Goal: Task Accomplishment & Management: Manage account settings

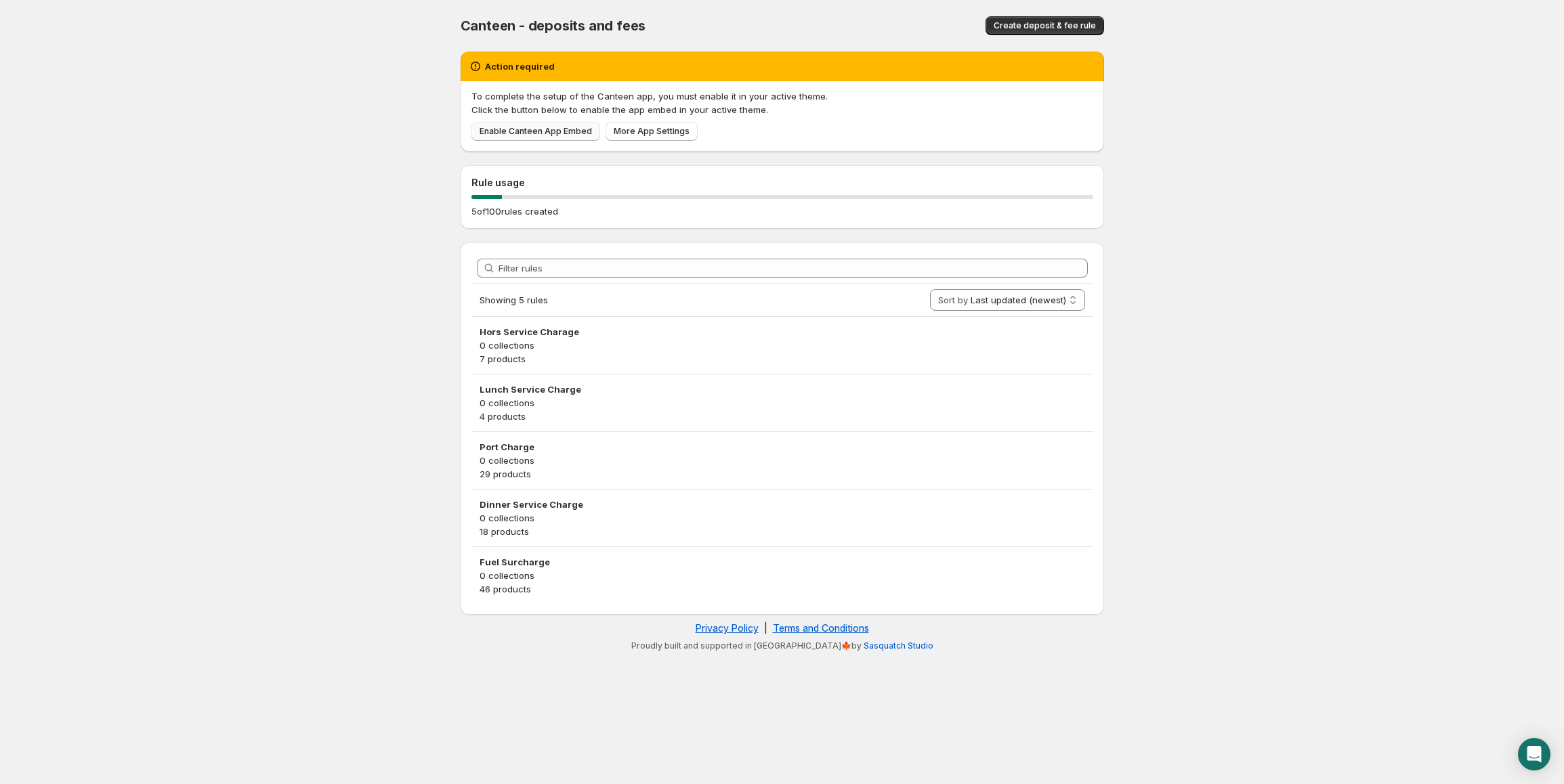
click at [513, 126] on span "Enable Canteen App Embed" at bounding box center [536, 132] width 112 height 11
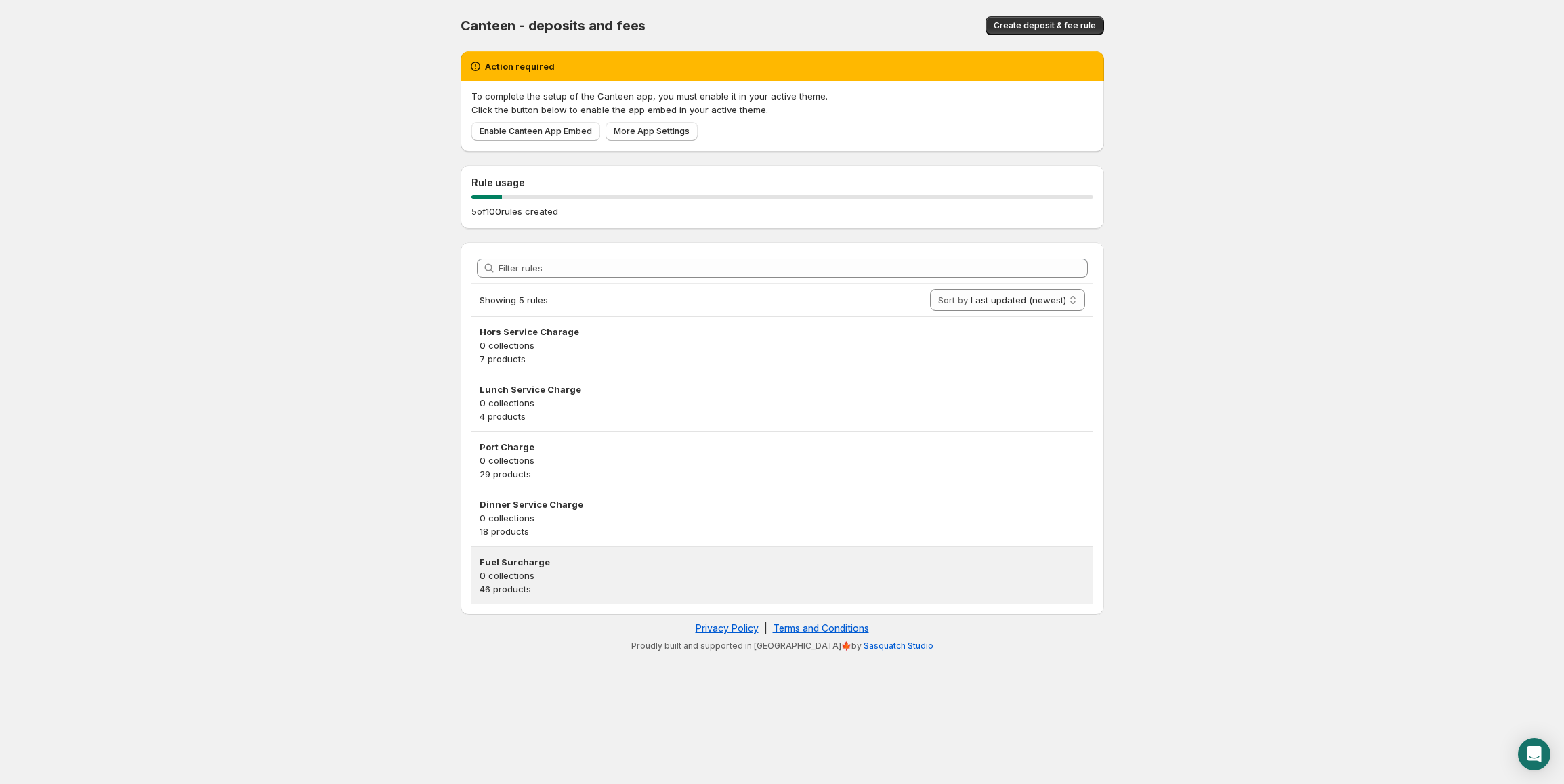
click at [496, 569] on h3 "Fuel Surcharge" at bounding box center [782, 562] width 606 height 14
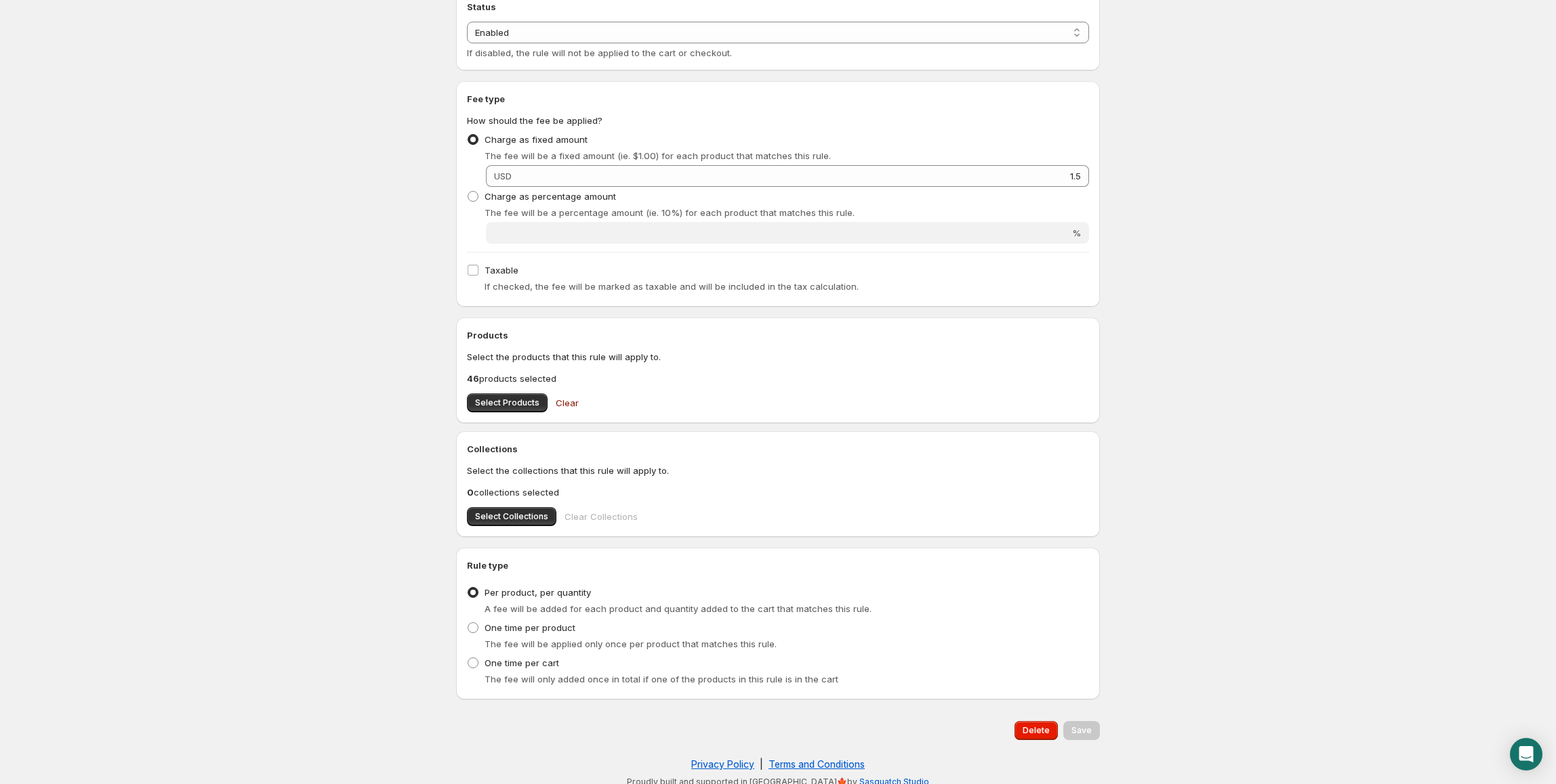
scroll to position [270, 0]
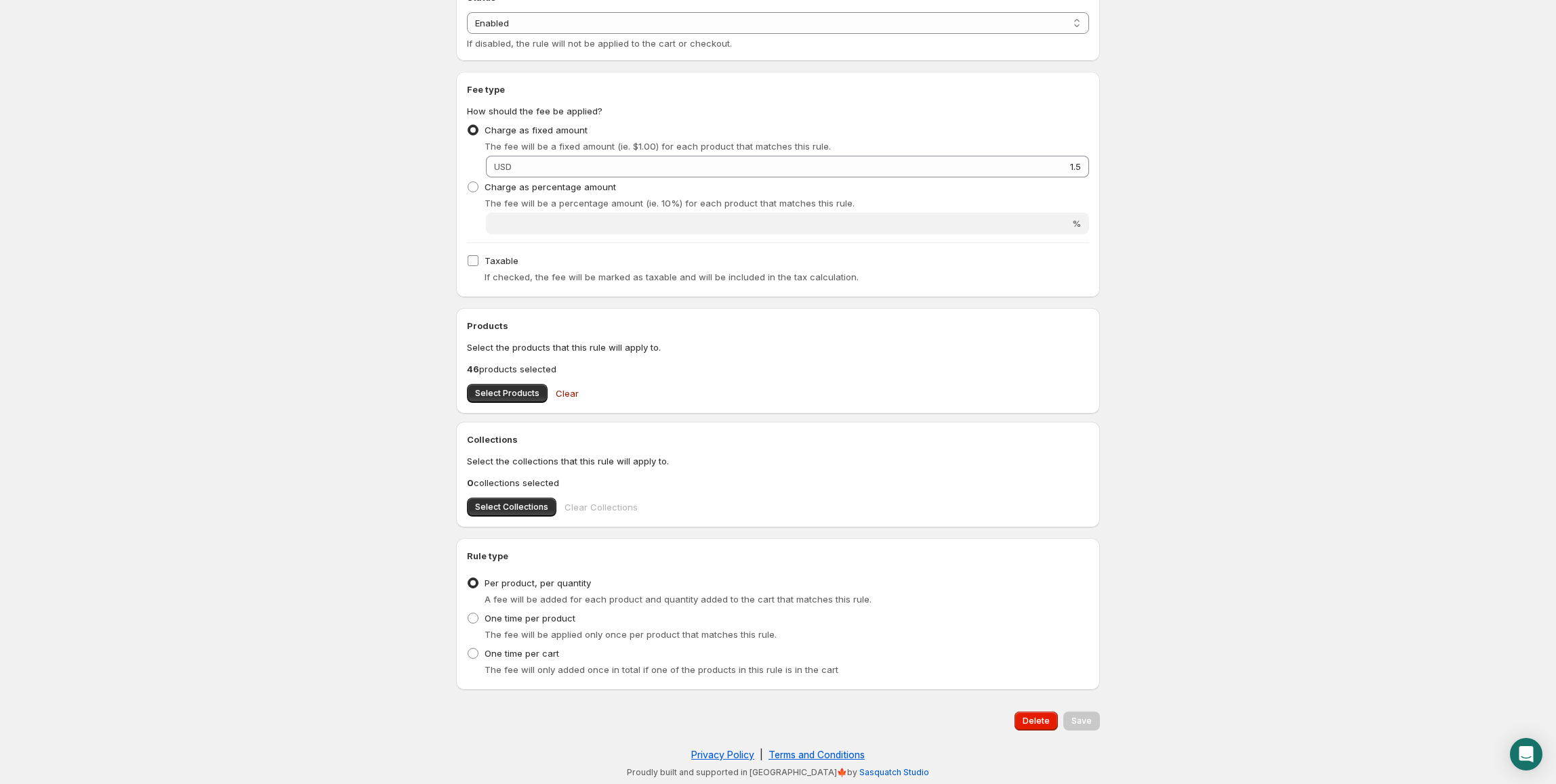
click at [473, 260] on input "Taxable" at bounding box center [473, 261] width 11 height 11
checkbox input "true"
click at [1075, 718] on span "Save" at bounding box center [1082, 722] width 20 height 11
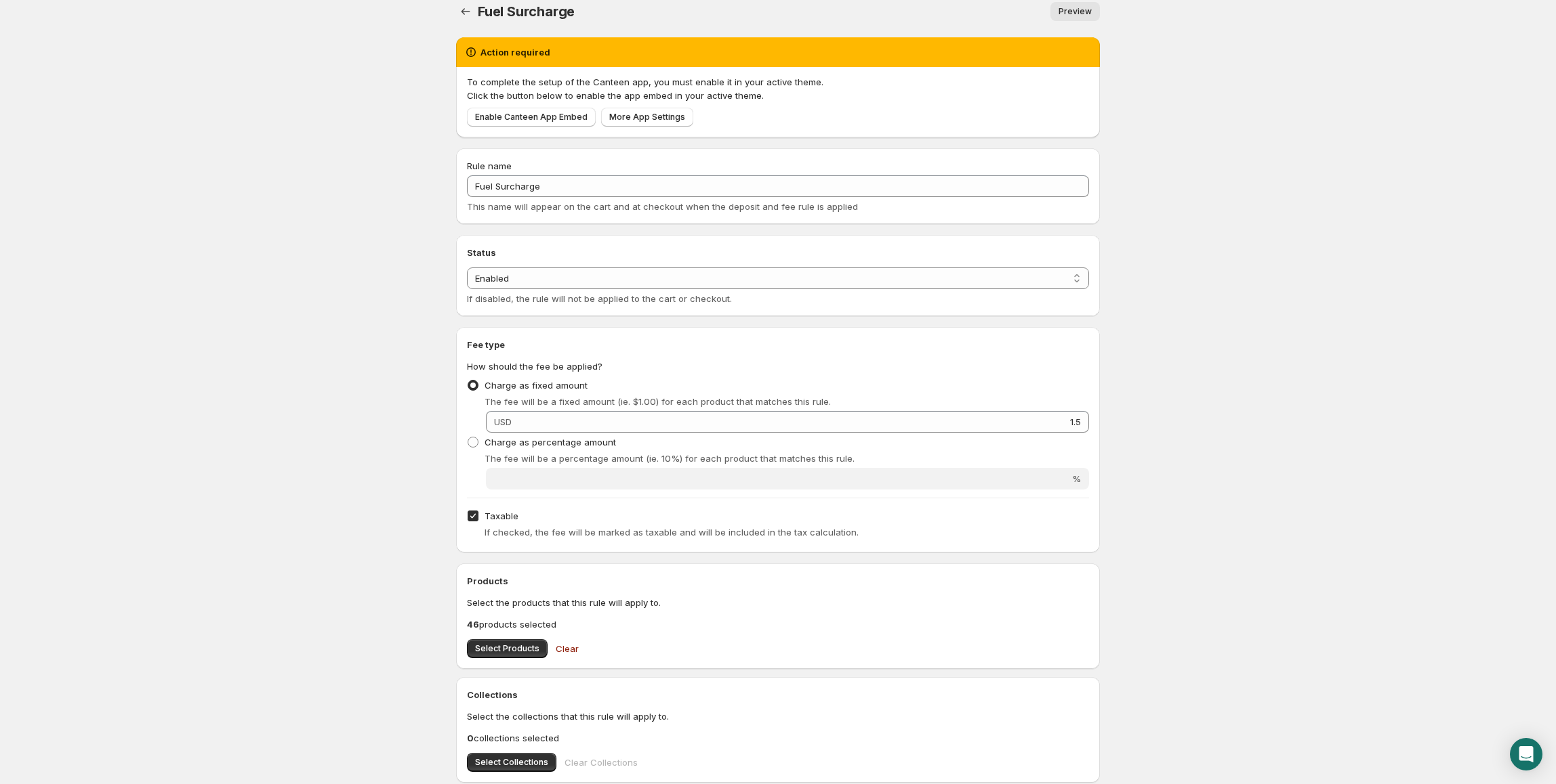
scroll to position [0, 0]
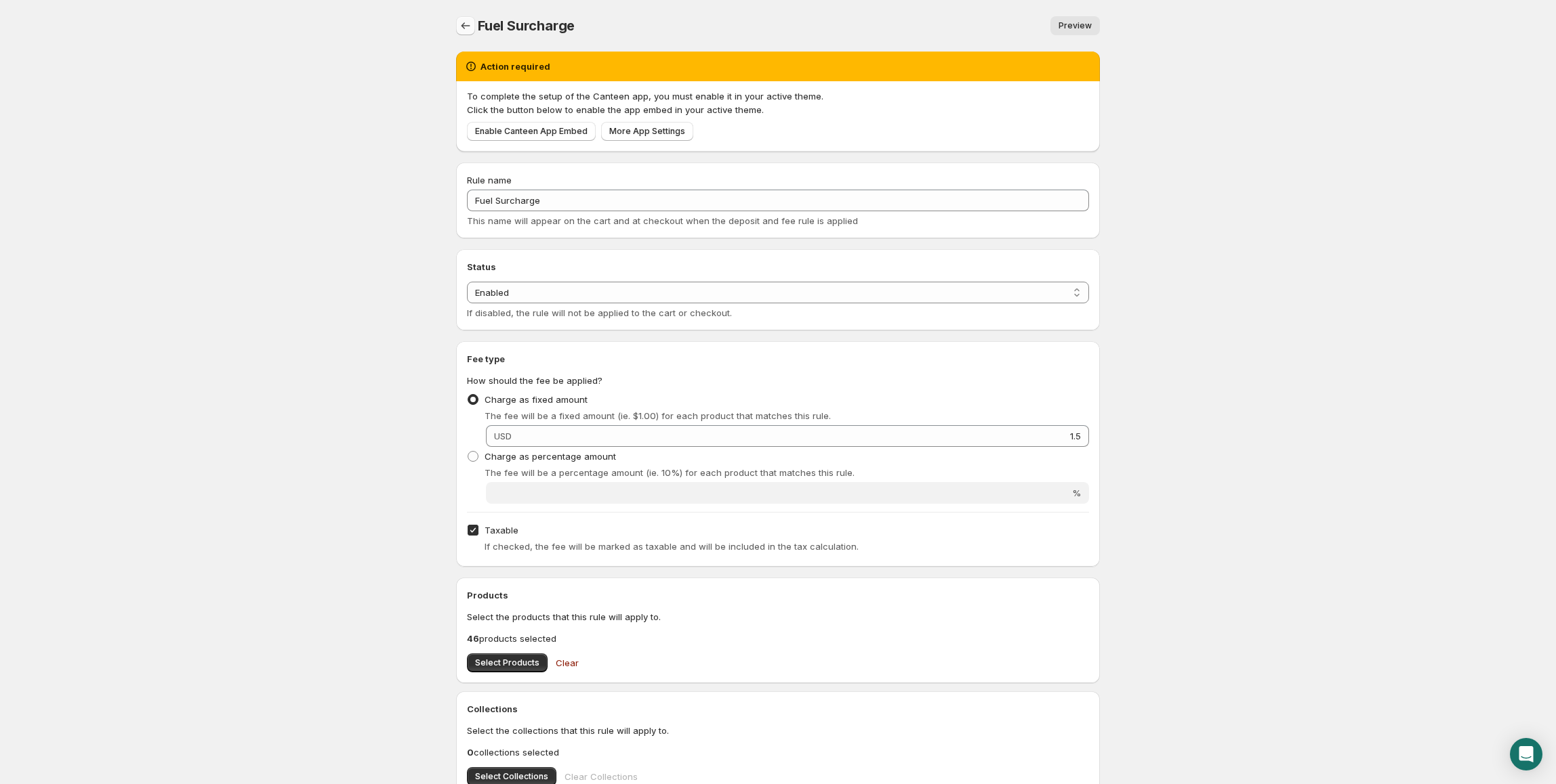
click at [466, 31] on icon "Settings" at bounding box center [465, 25] width 14 height 14
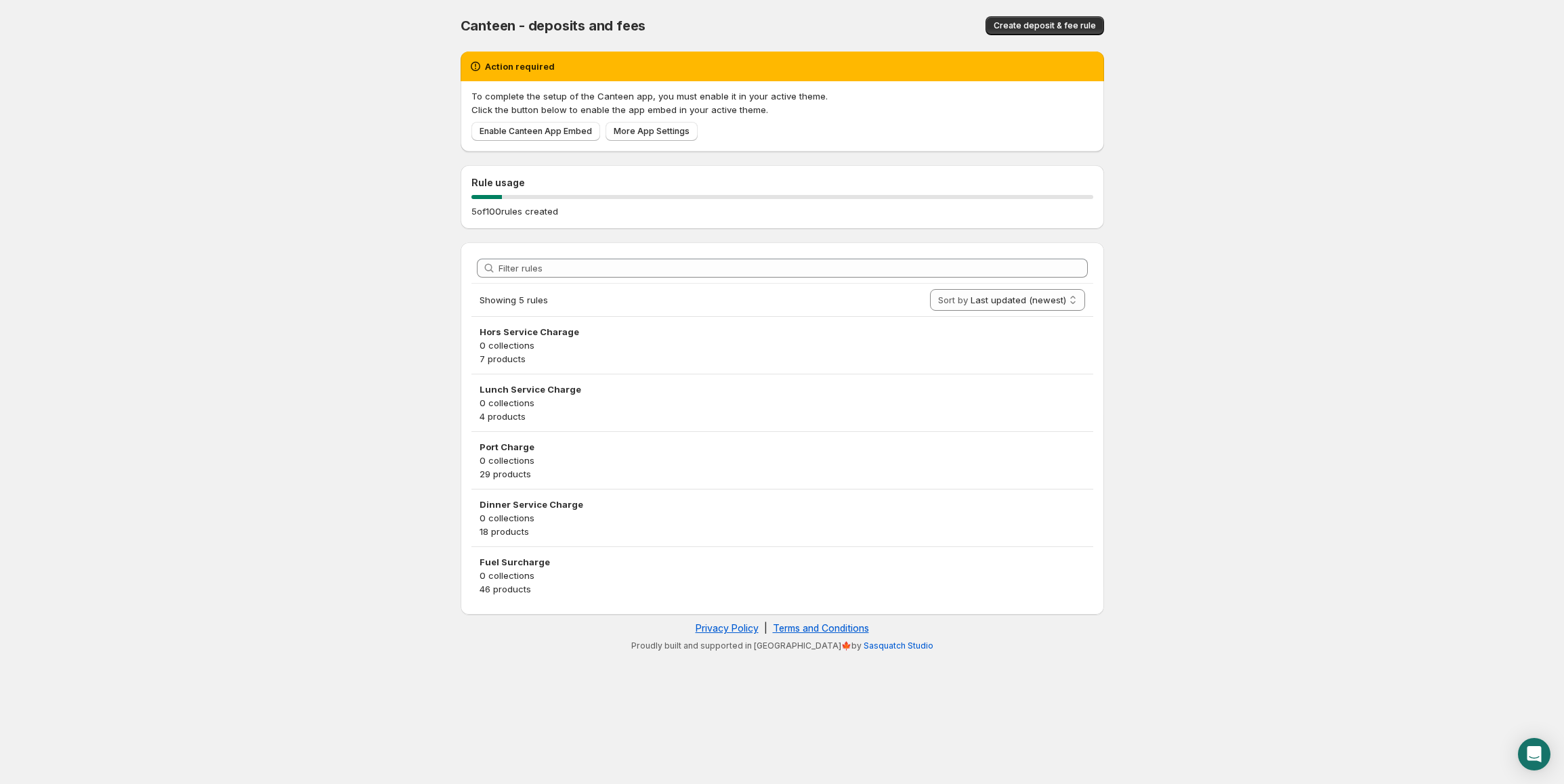
click at [662, 337] on h3 "Hors Service Charage" at bounding box center [782, 331] width 606 height 14
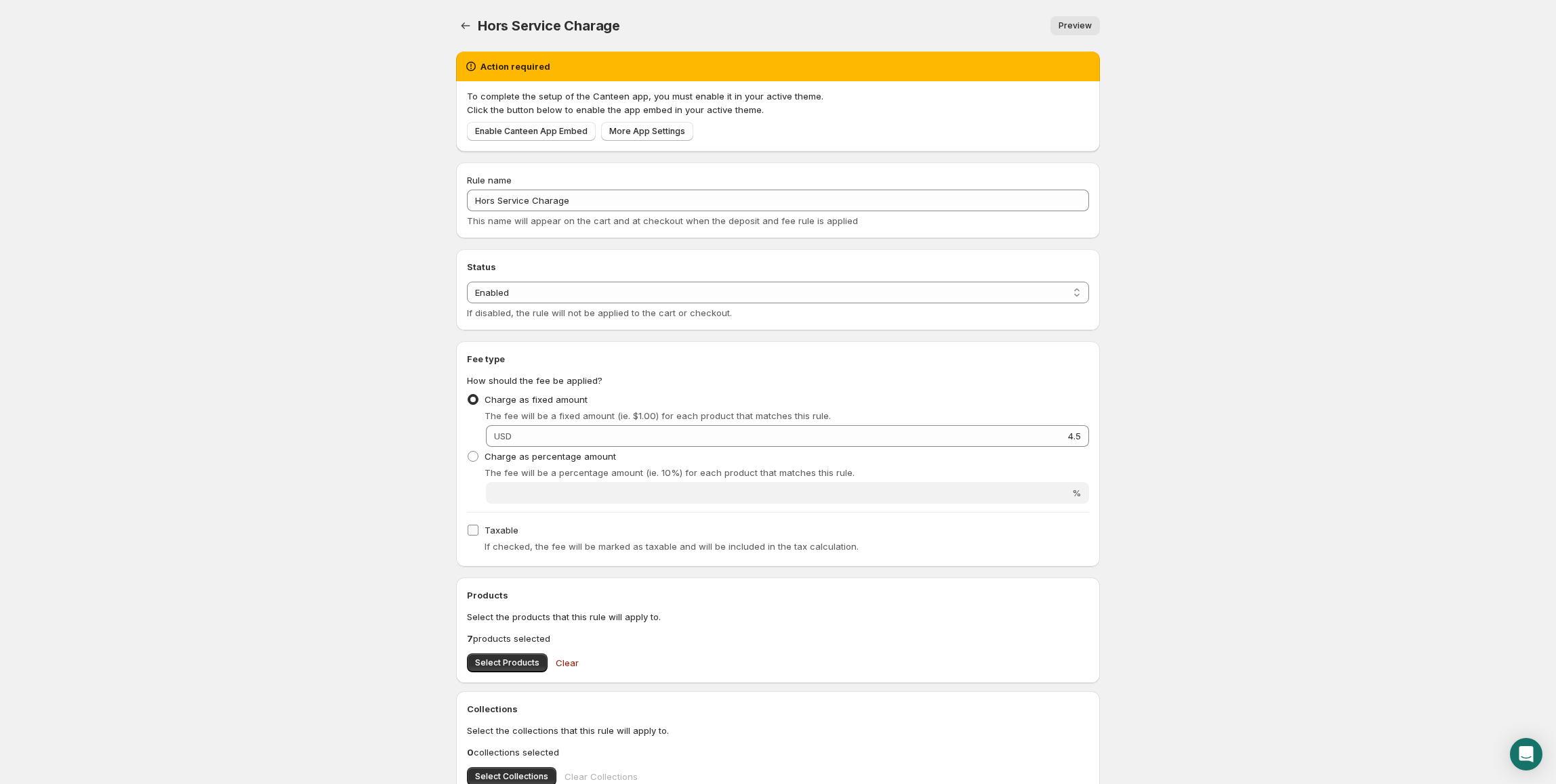
click at [478, 529] on input "Taxable" at bounding box center [473, 531] width 11 height 11
checkbox input "true"
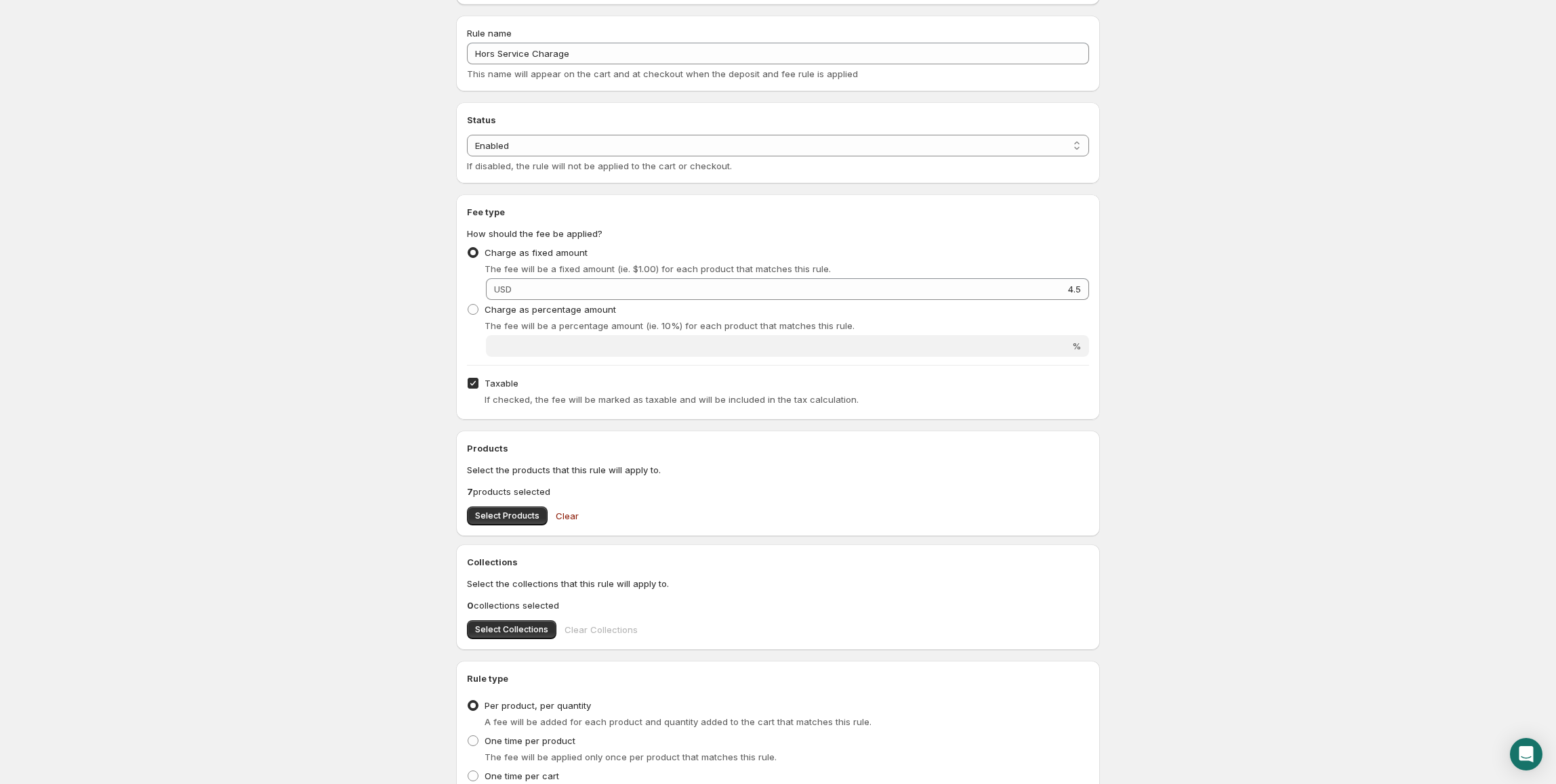
scroll to position [270, 0]
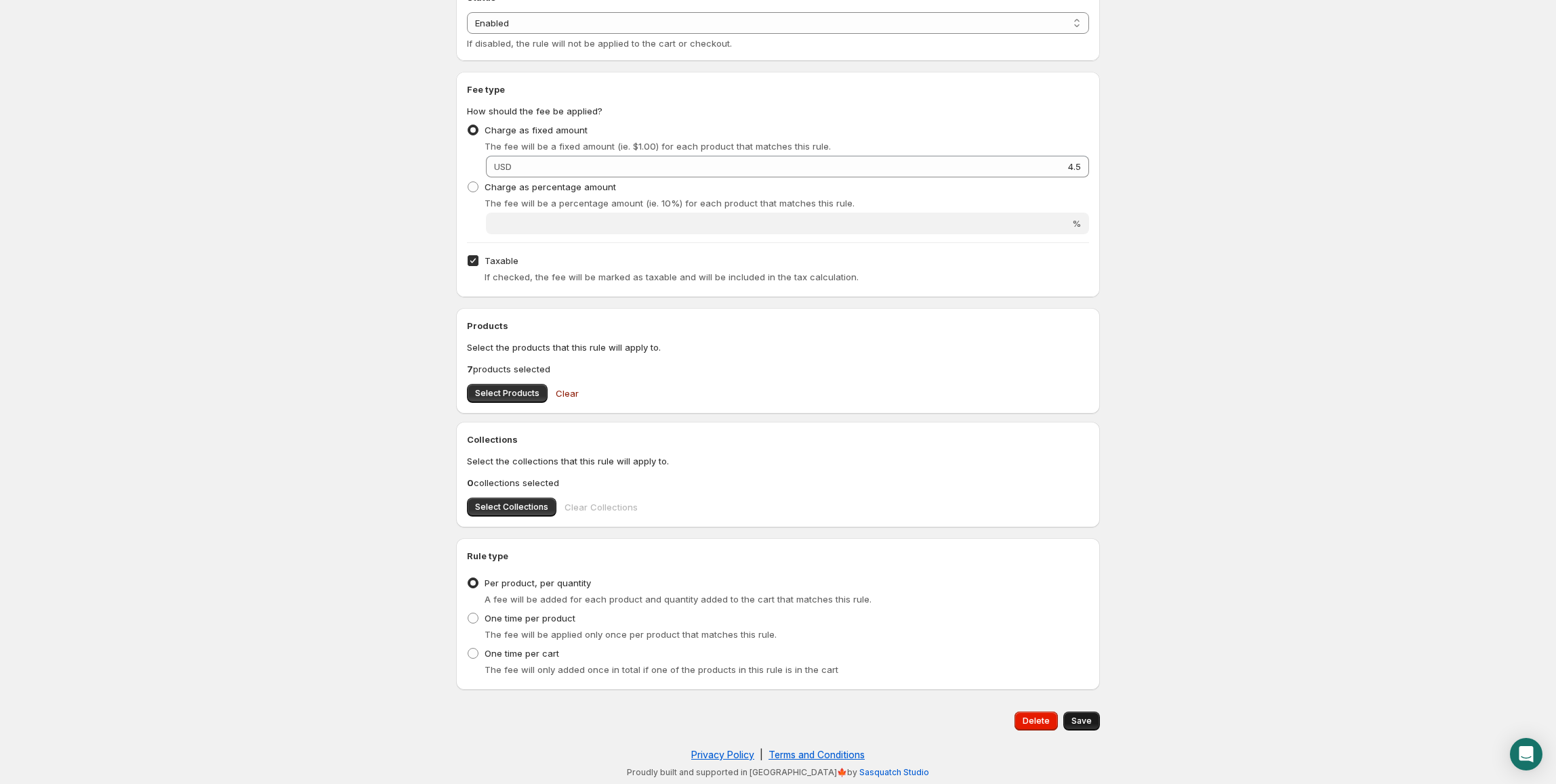
click at [1083, 718] on span "Save" at bounding box center [1082, 722] width 20 height 11
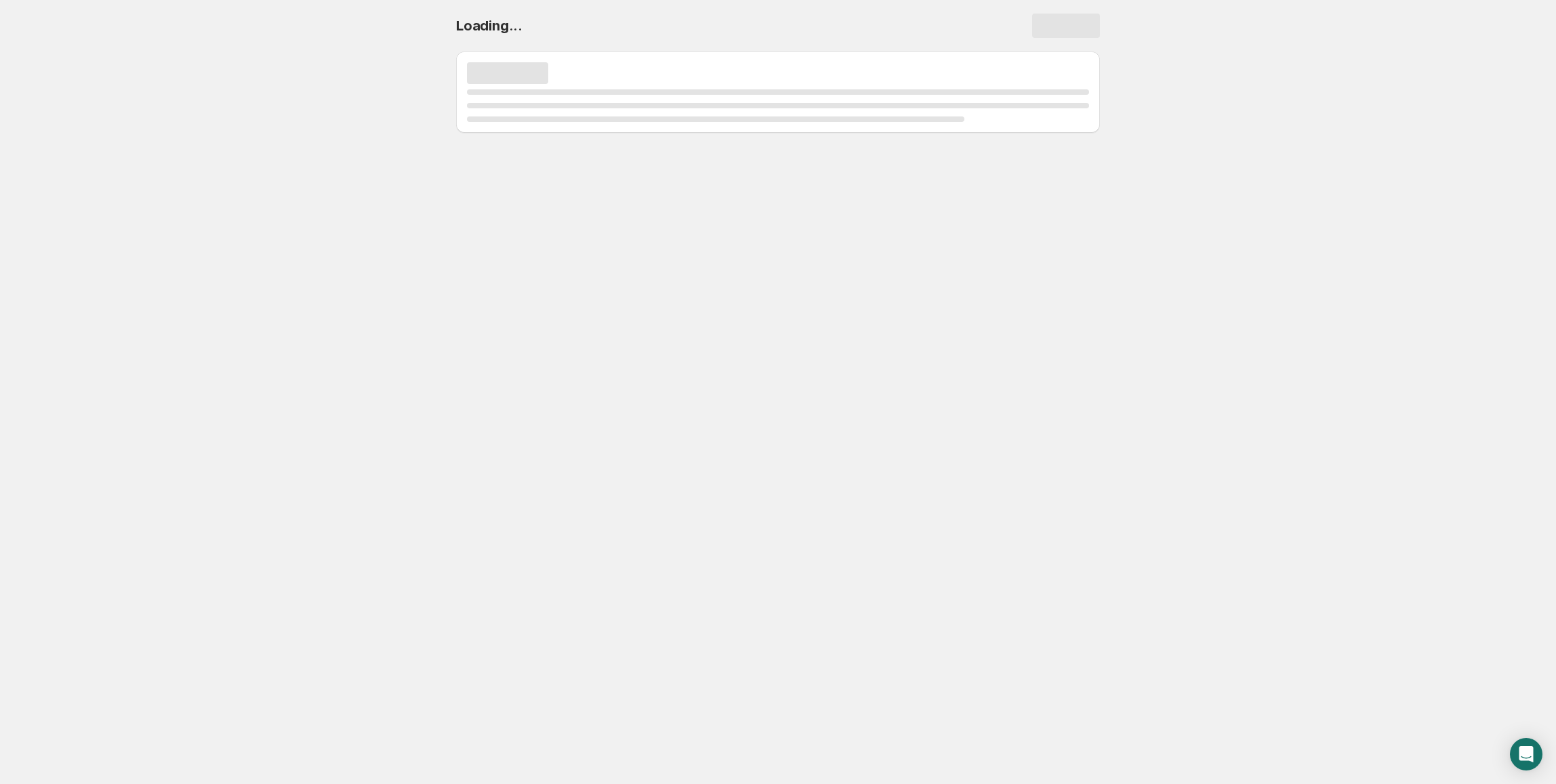
scroll to position [0, 0]
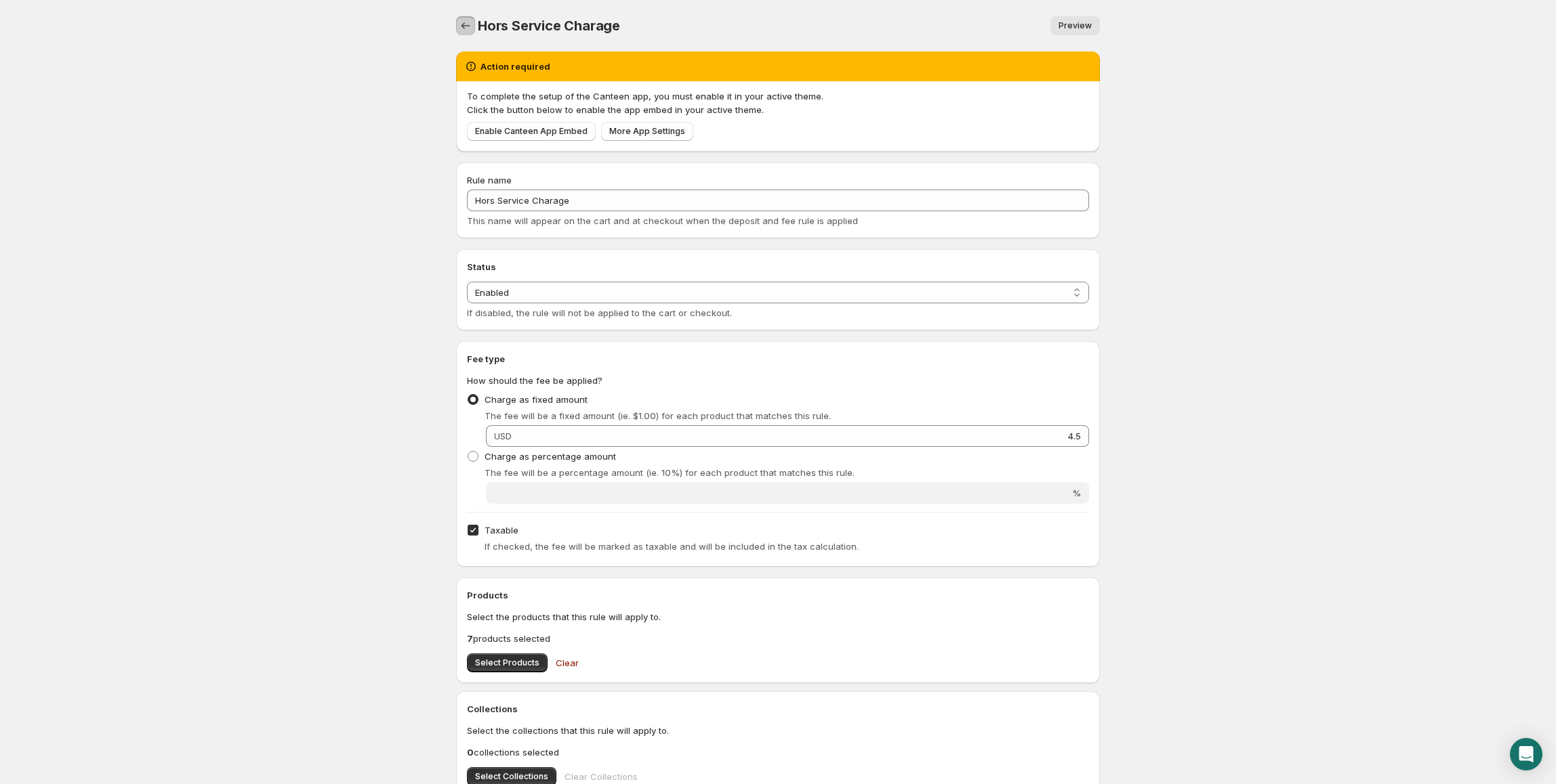
click at [465, 22] on icon "Settings" at bounding box center [465, 25] width 14 height 14
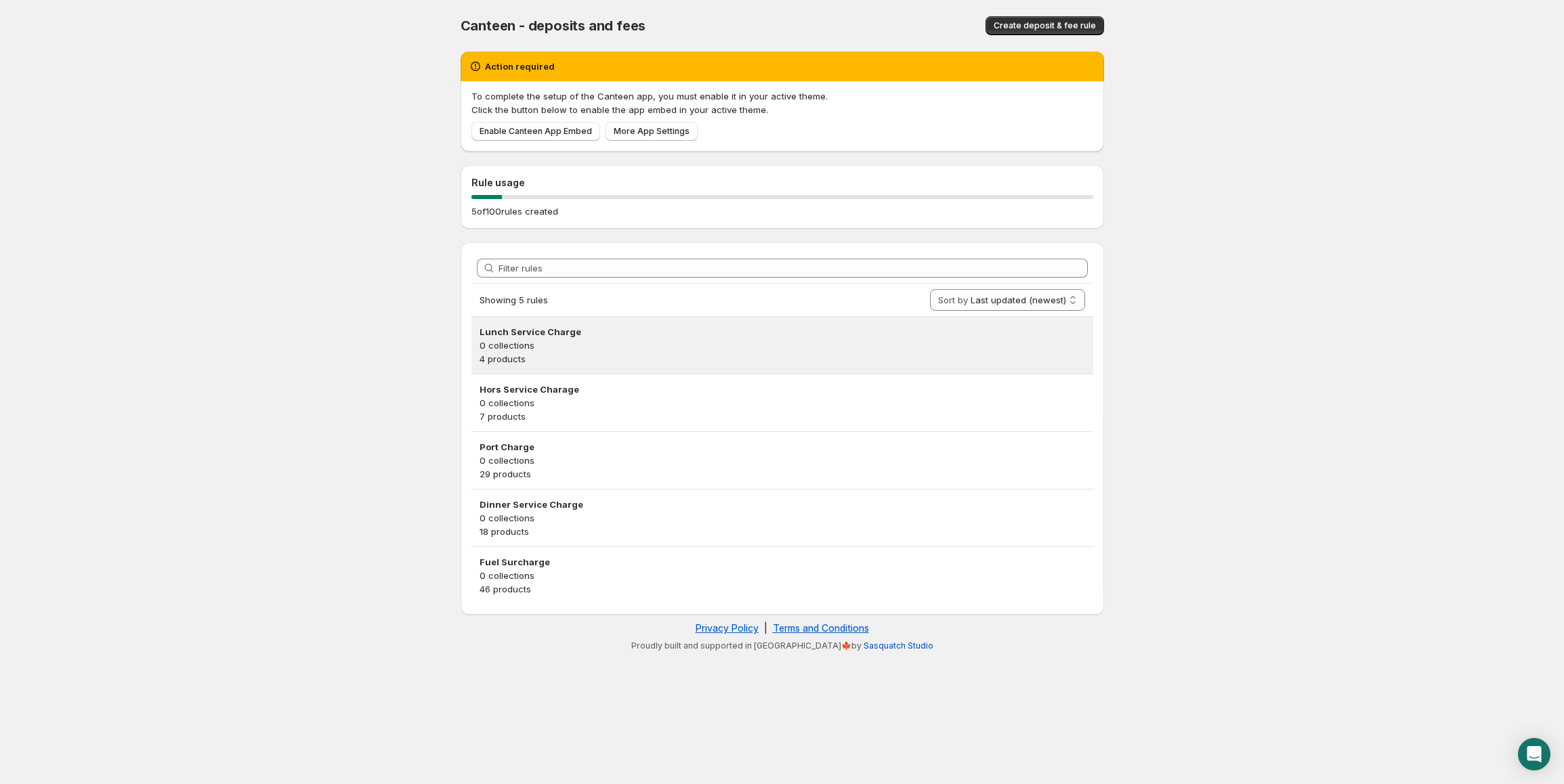
click at [671, 345] on p "0 collections" at bounding box center [782, 345] width 606 height 14
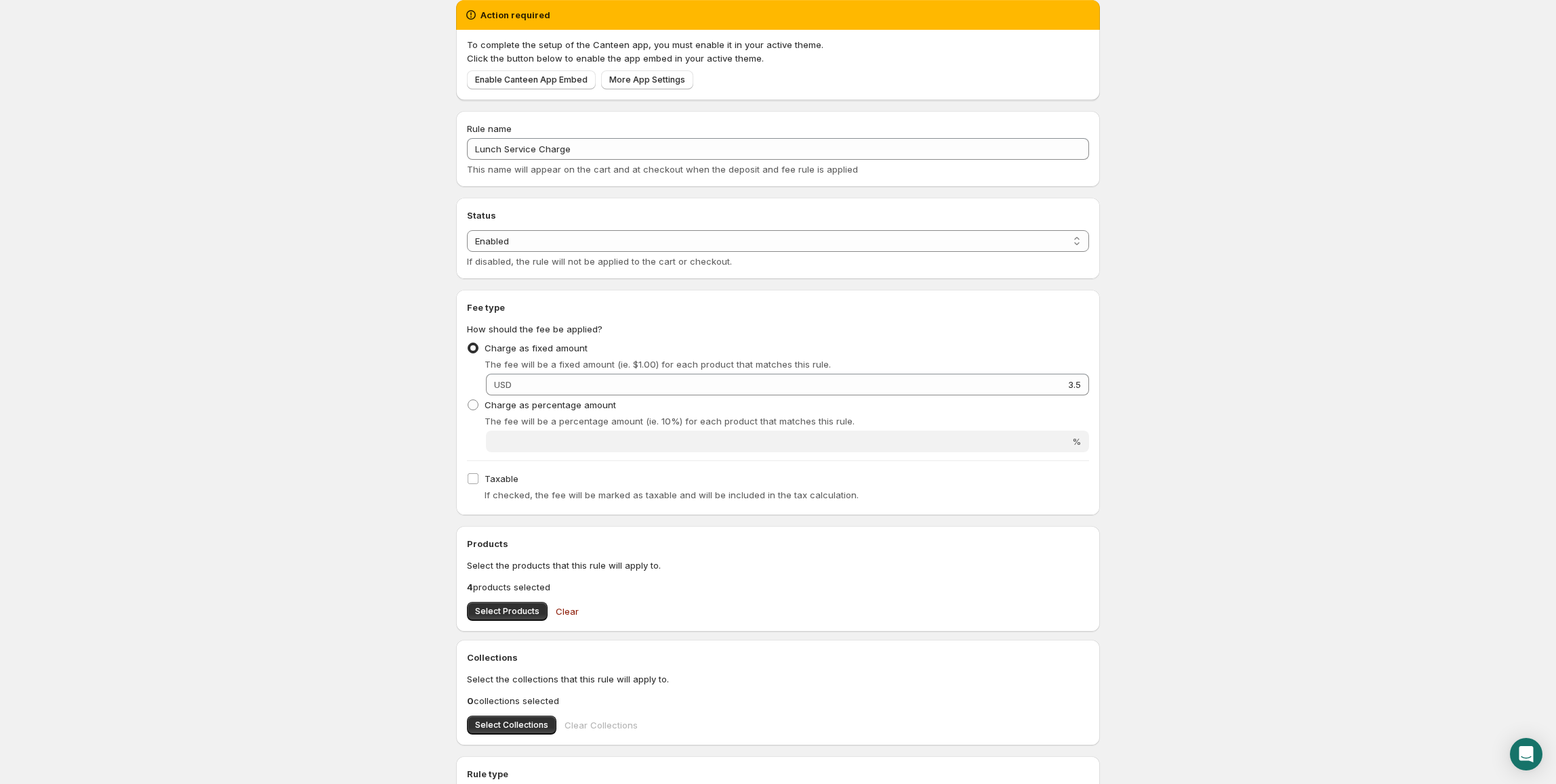
scroll to position [180, 0]
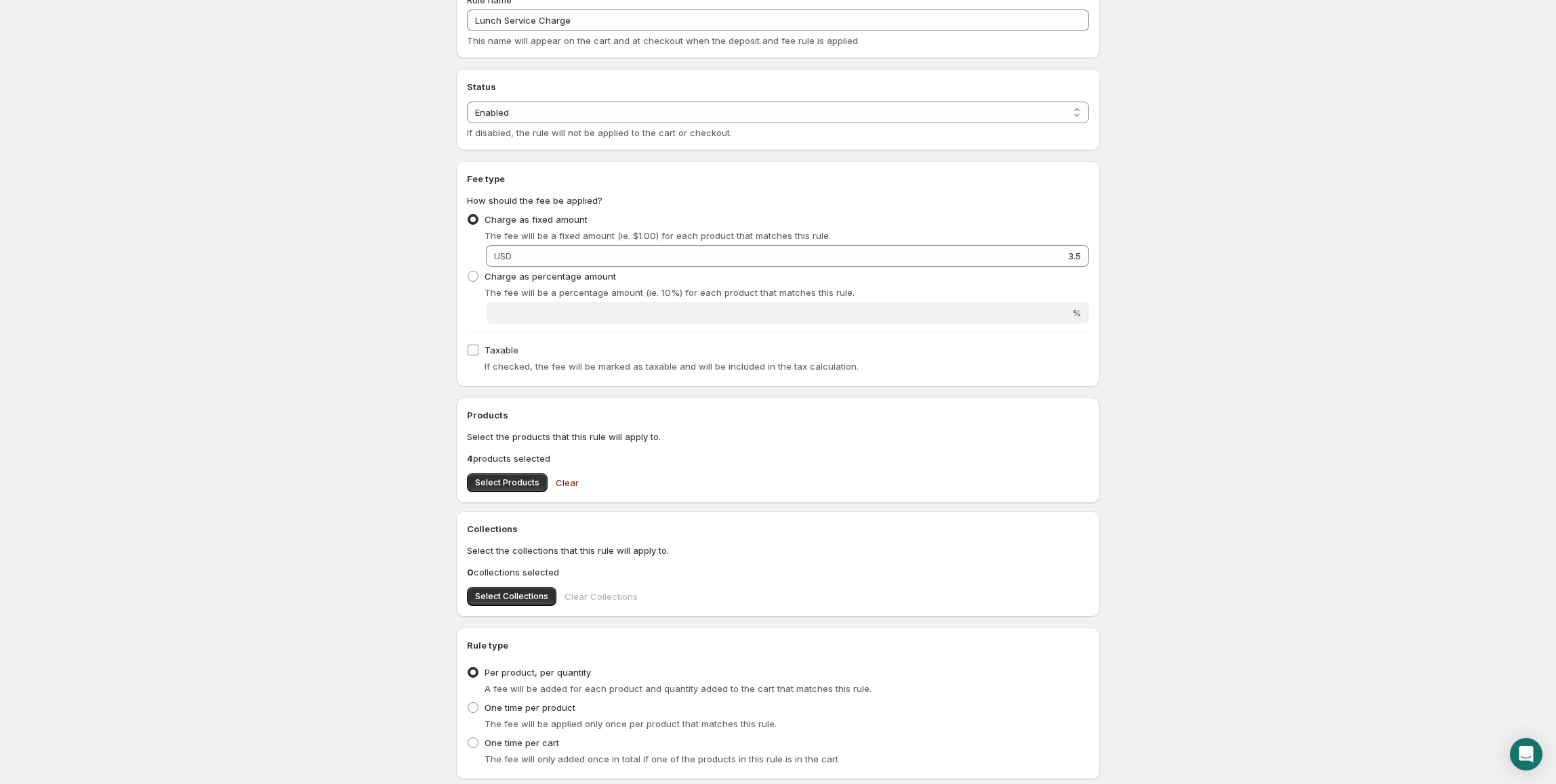
click at [478, 353] on span at bounding box center [473, 350] width 12 height 12
click at [478, 353] on input "Taxable" at bounding box center [473, 351] width 11 height 11
checkbox input "true"
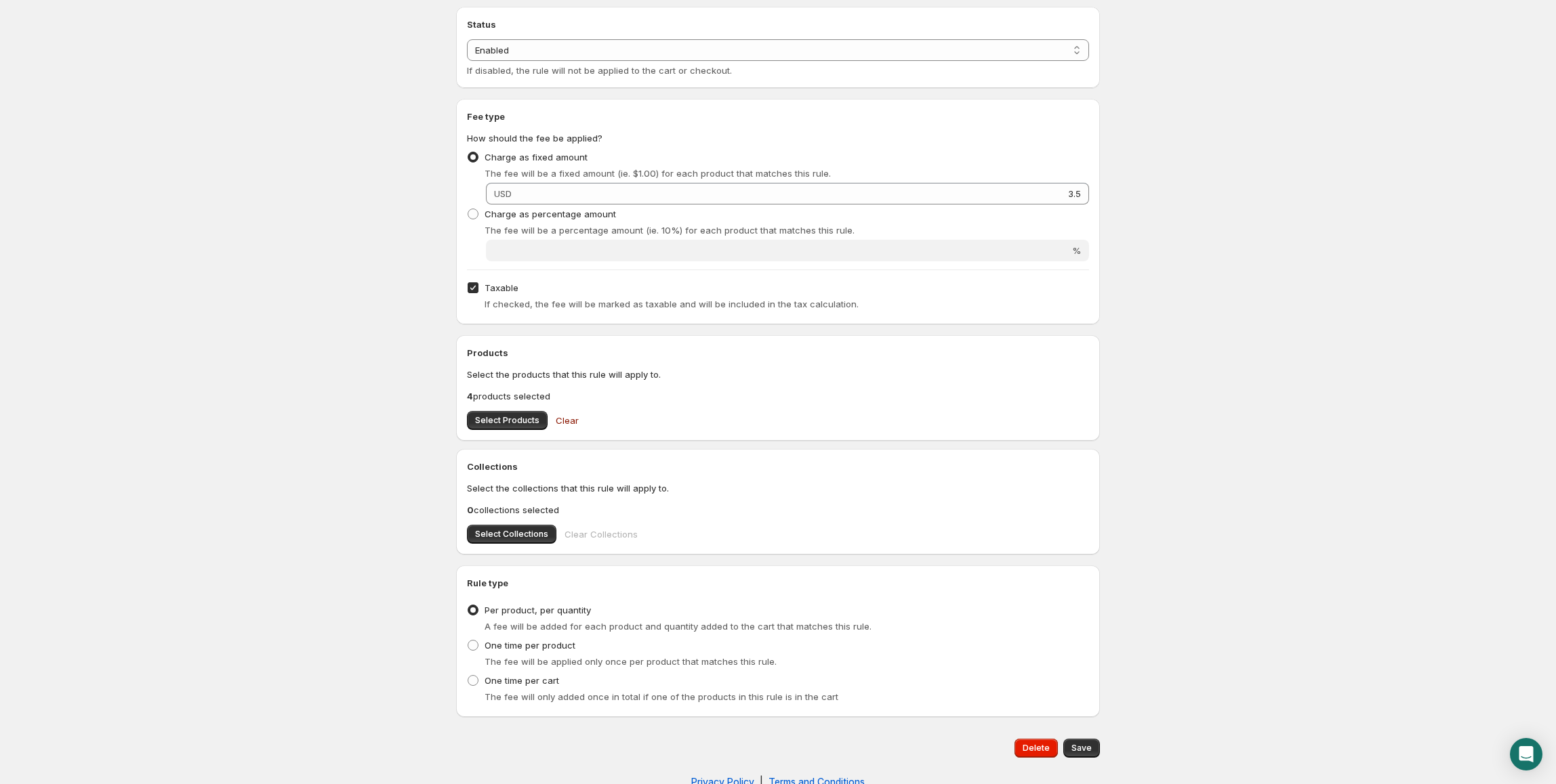
scroll to position [270, 0]
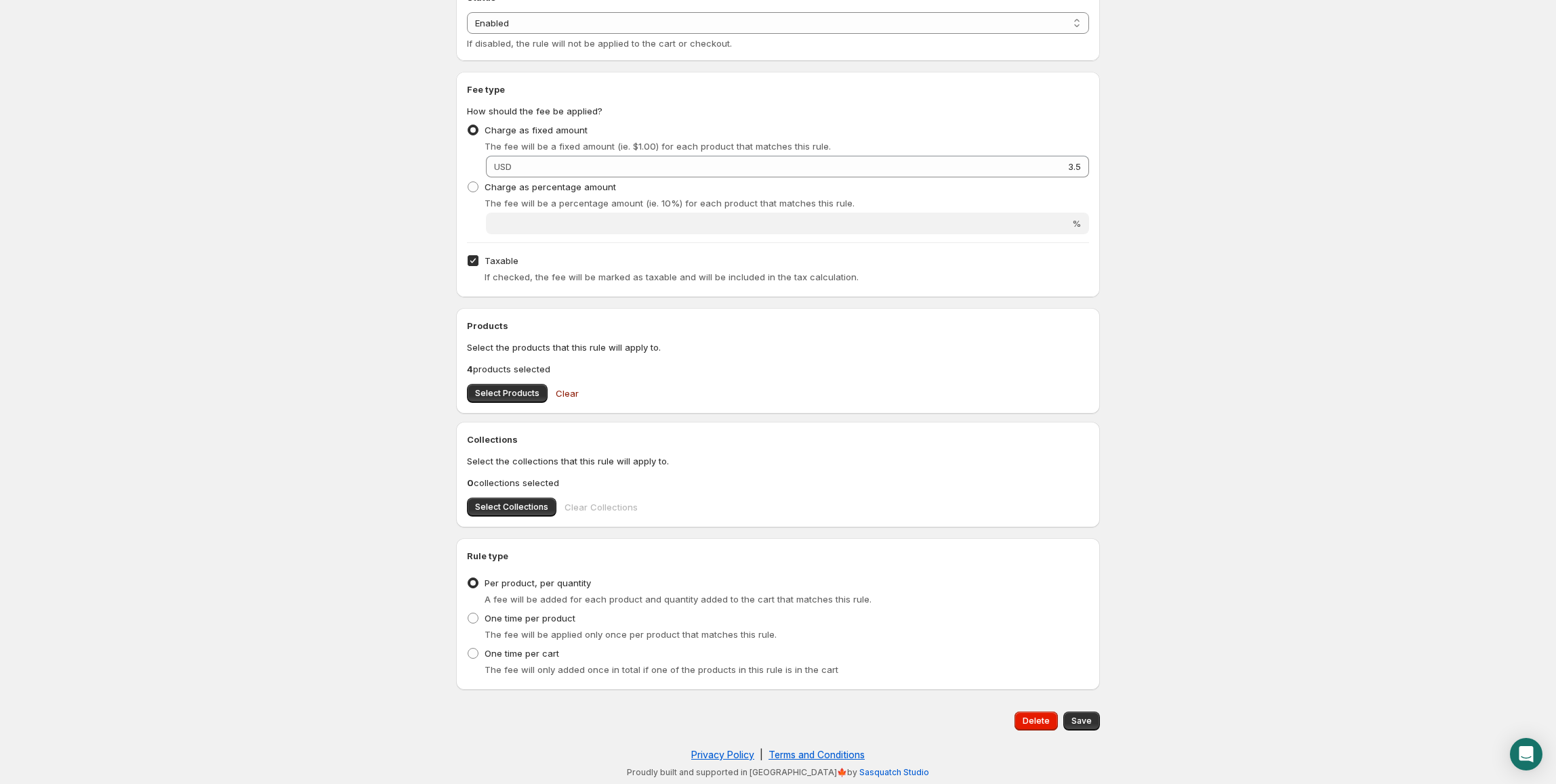
click at [1084, 711] on div "Delete Save" at bounding box center [774, 718] width 649 height 24
click at [1084, 713] on button "Save" at bounding box center [1081, 721] width 36 height 19
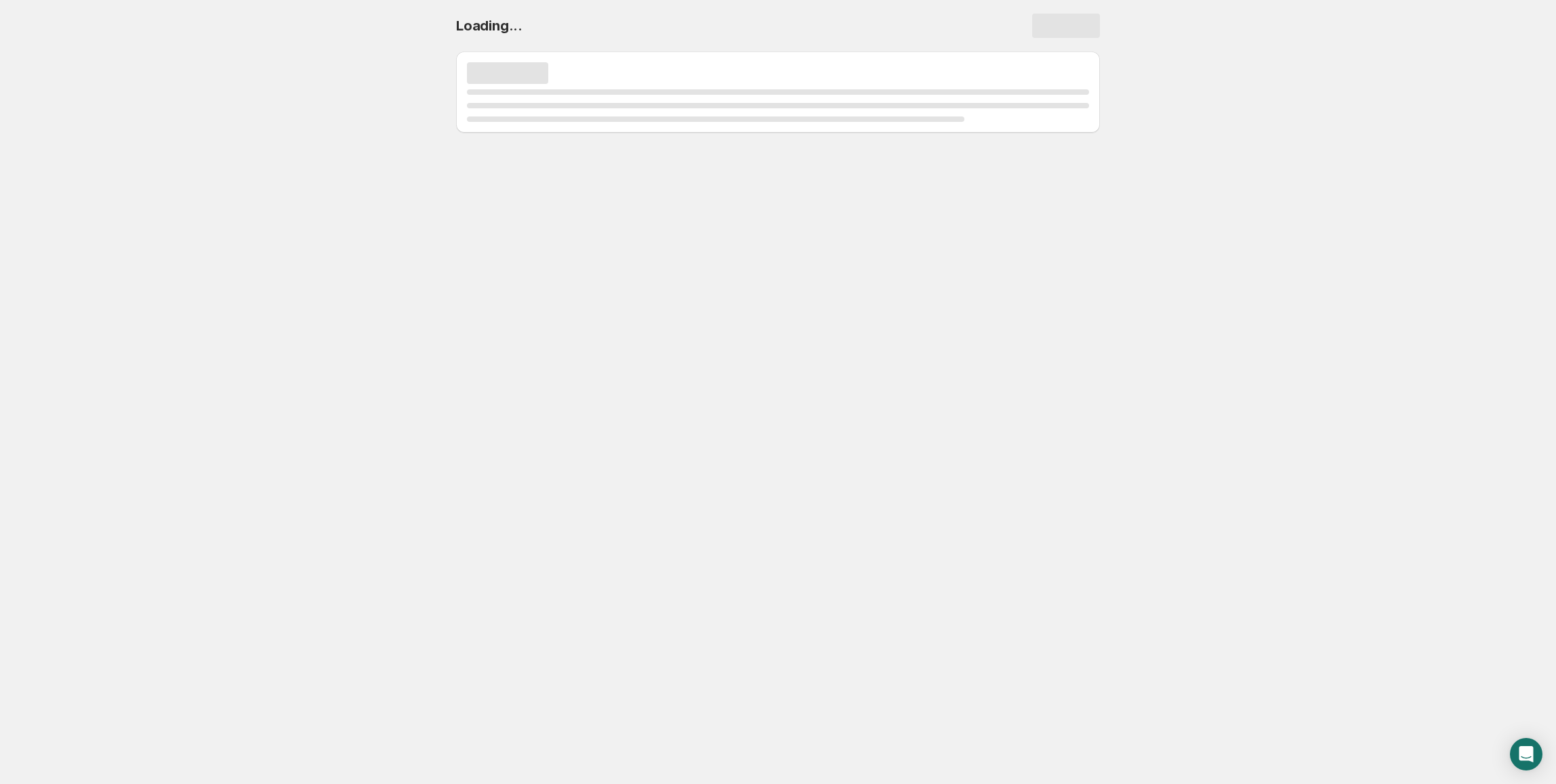
scroll to position [0, 0]
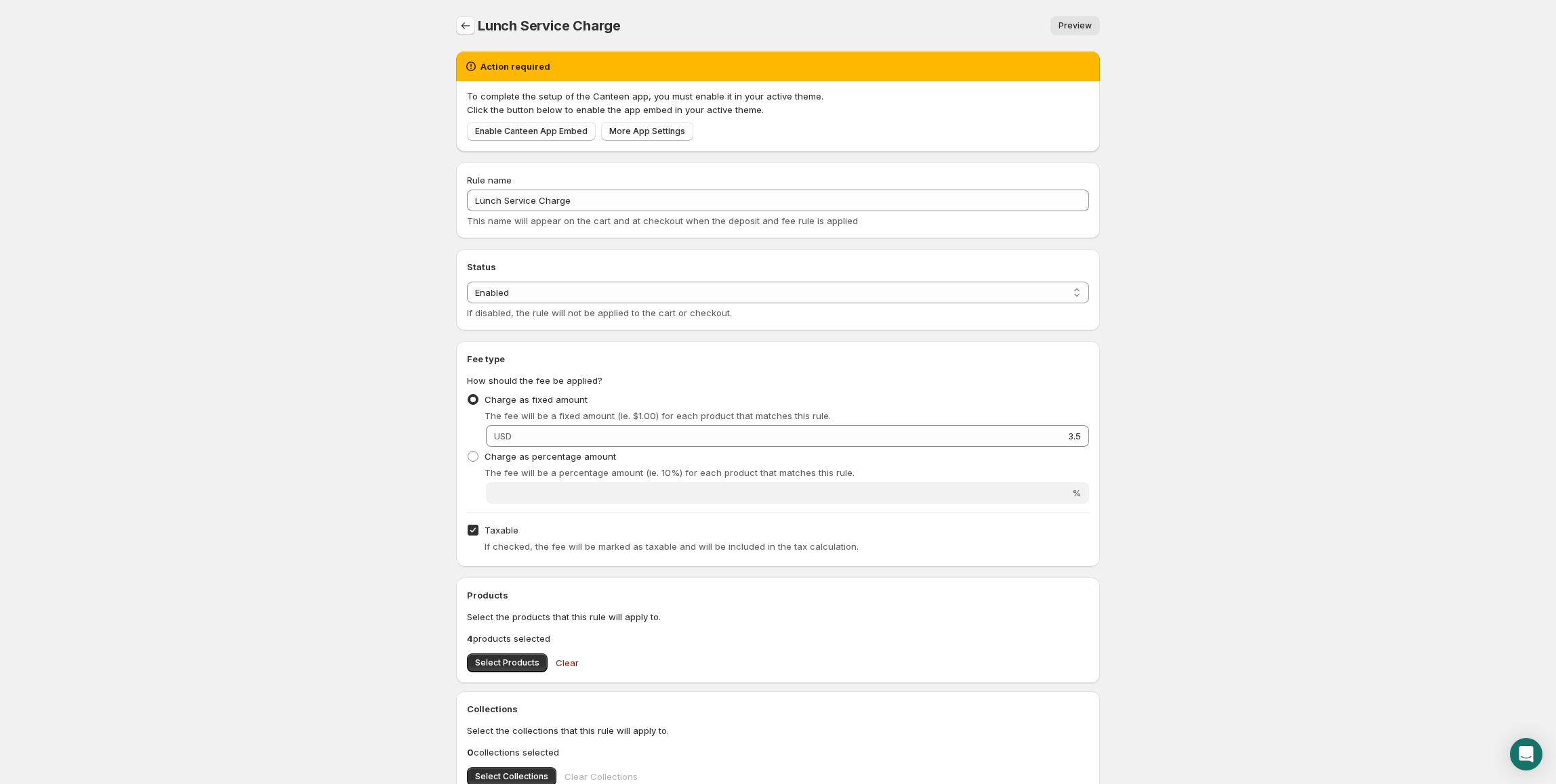
click at [464, 27] on icon "Settings" at bounding box center [465, 25] width 14 height 14
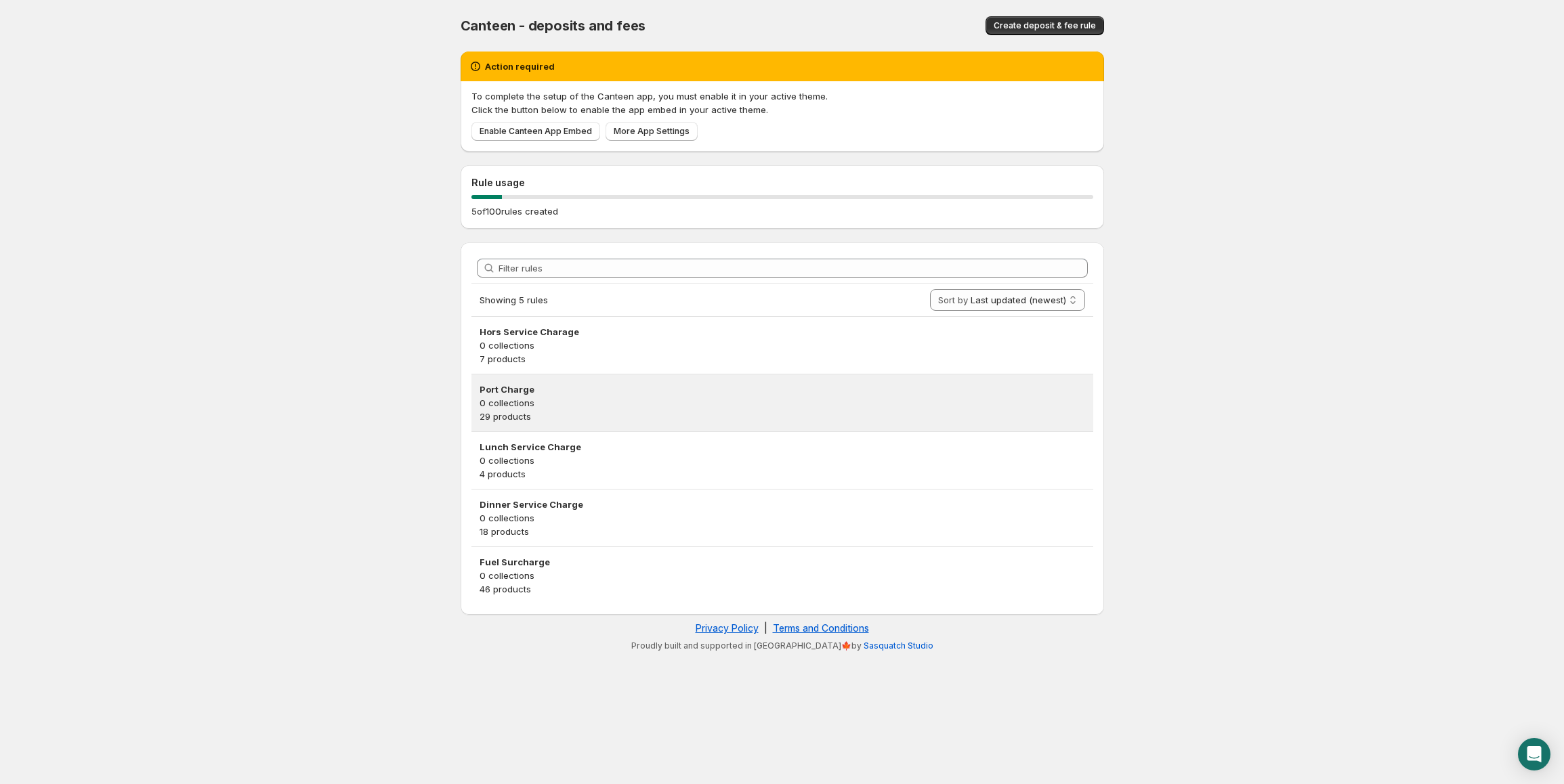
click at [701, 401] on p "0 collections" at bounding box center [782, 403] width 606 height 14
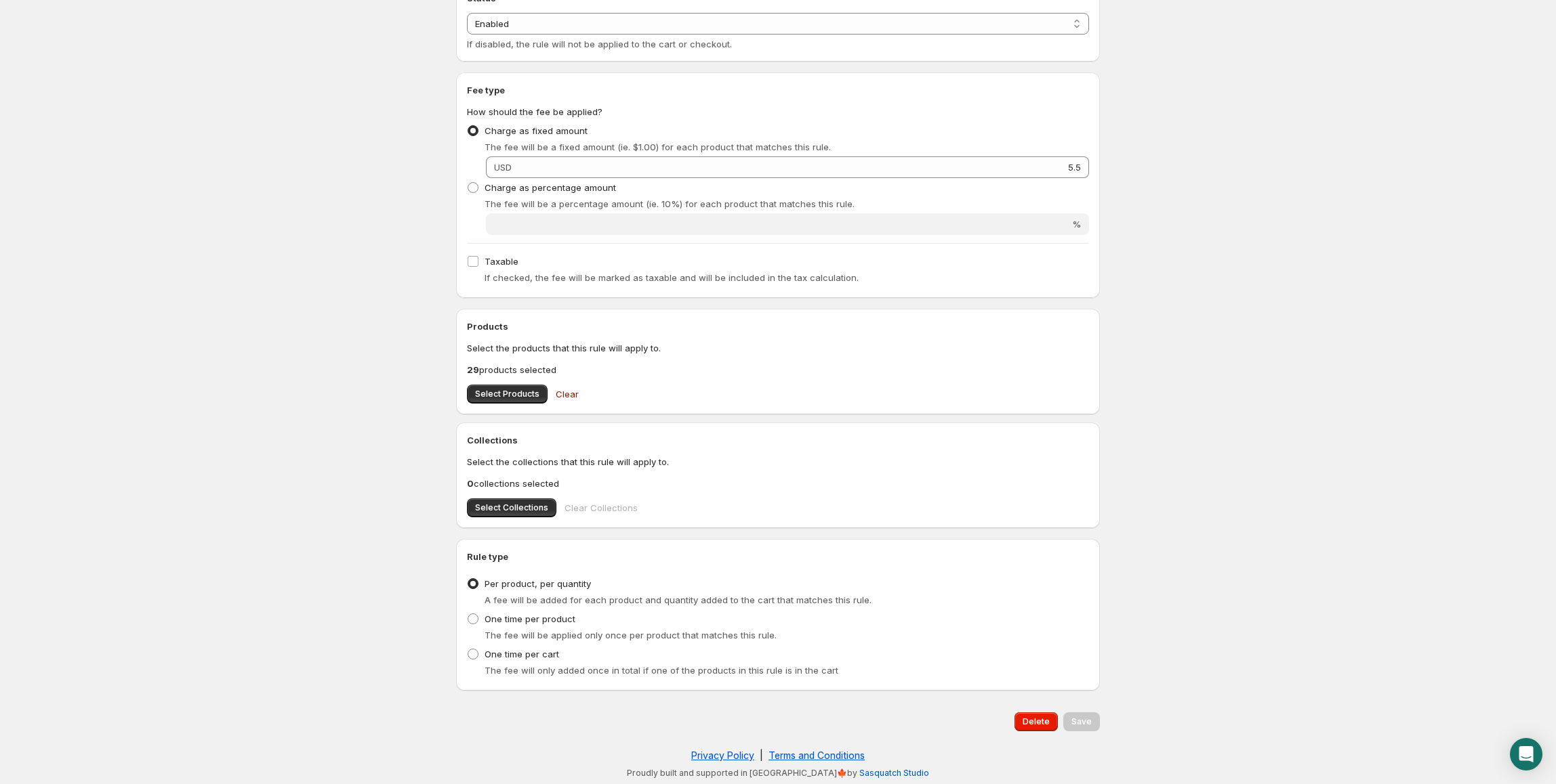
scroll to position [270, 0]
click at [473, 262] on input "Taxable" at bounding box center [473, 261] width 11 height 11
checkbox input "true"
click at [1088, 718] on span "Save" at bounding box center [1082, 722] width 20 height 11
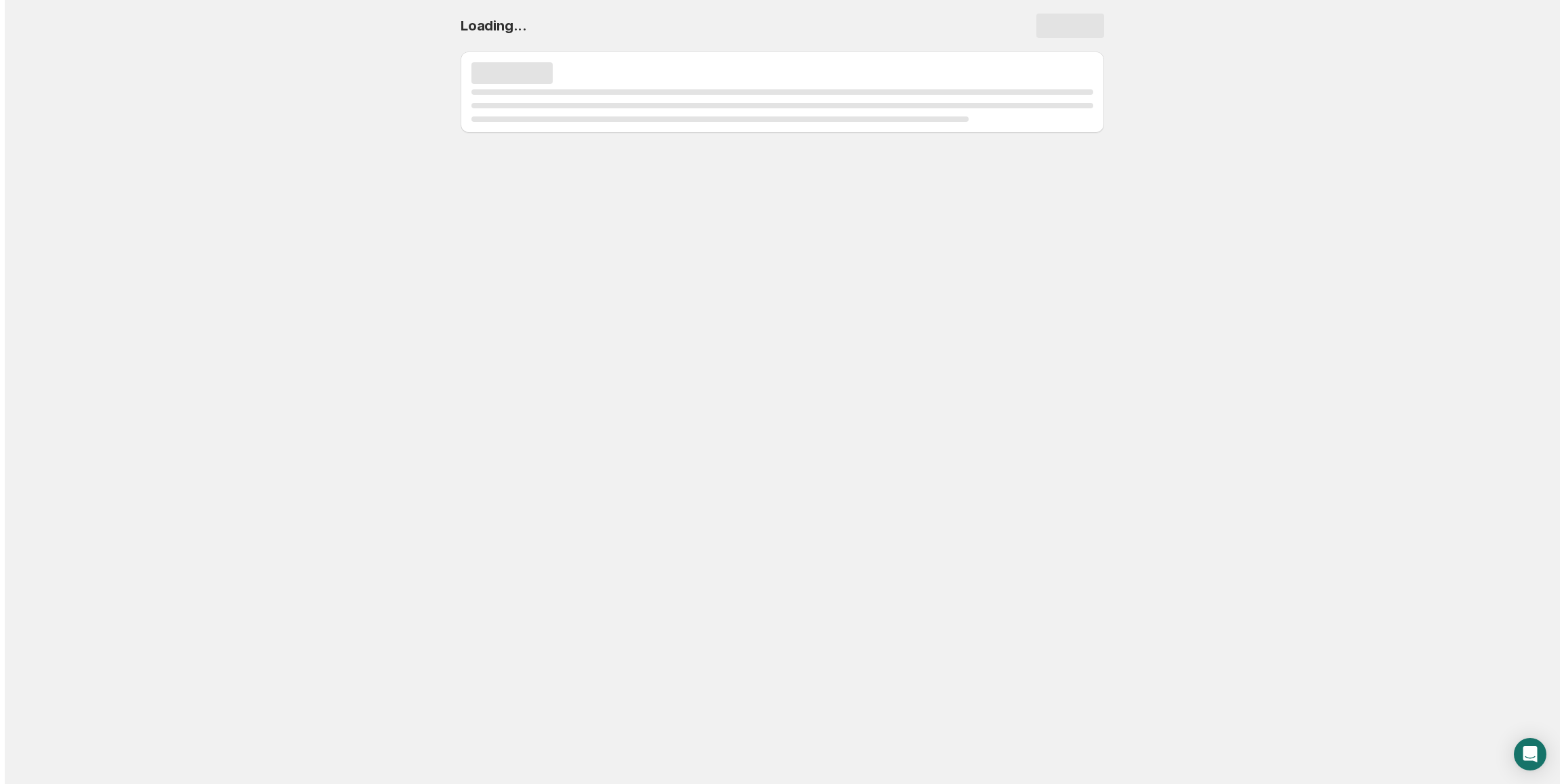
scroll to position [0, 0]
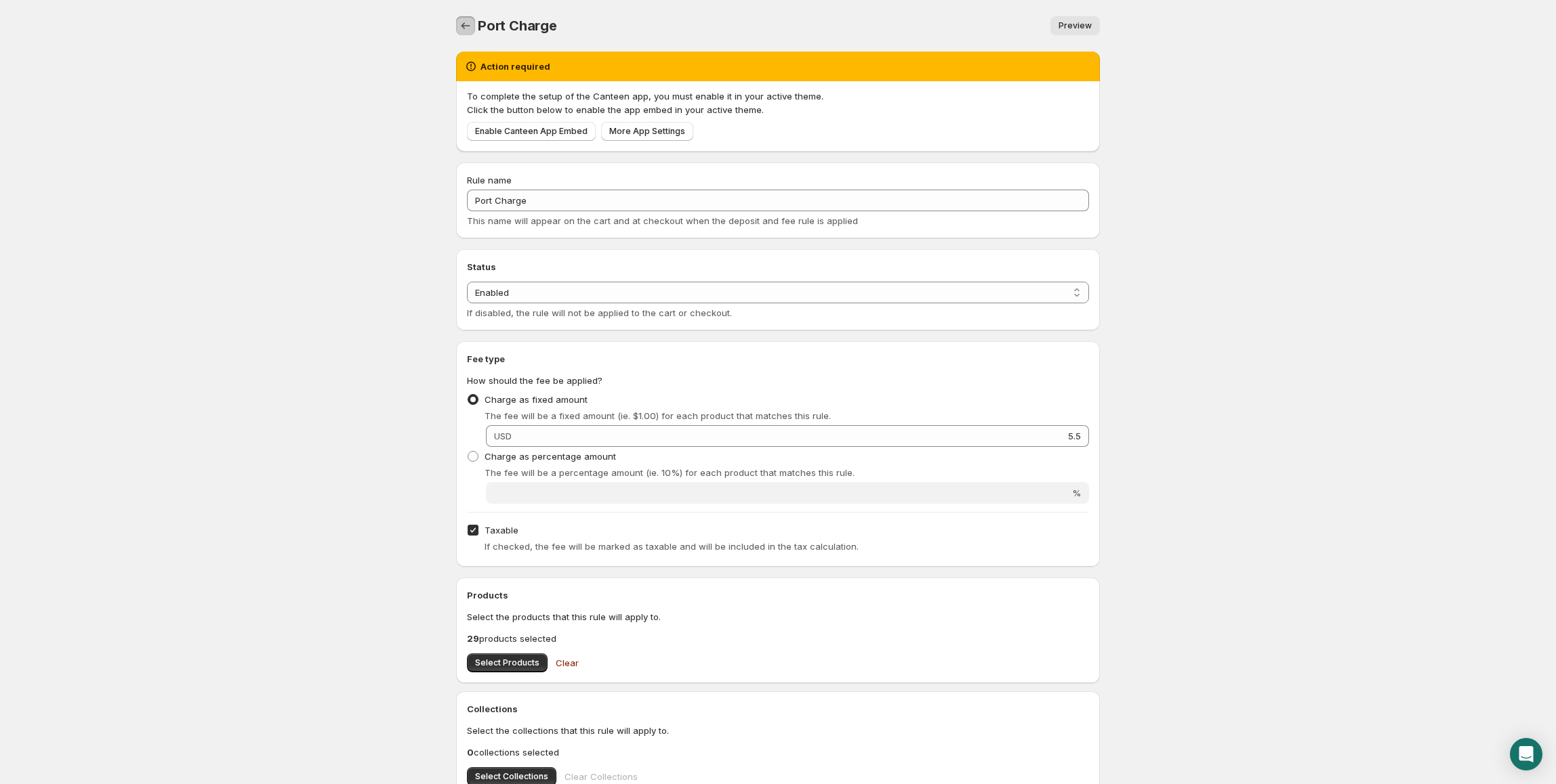
click at [463, 32] on icon "Settings" at bounding box center [465, 25] width 14 height 14
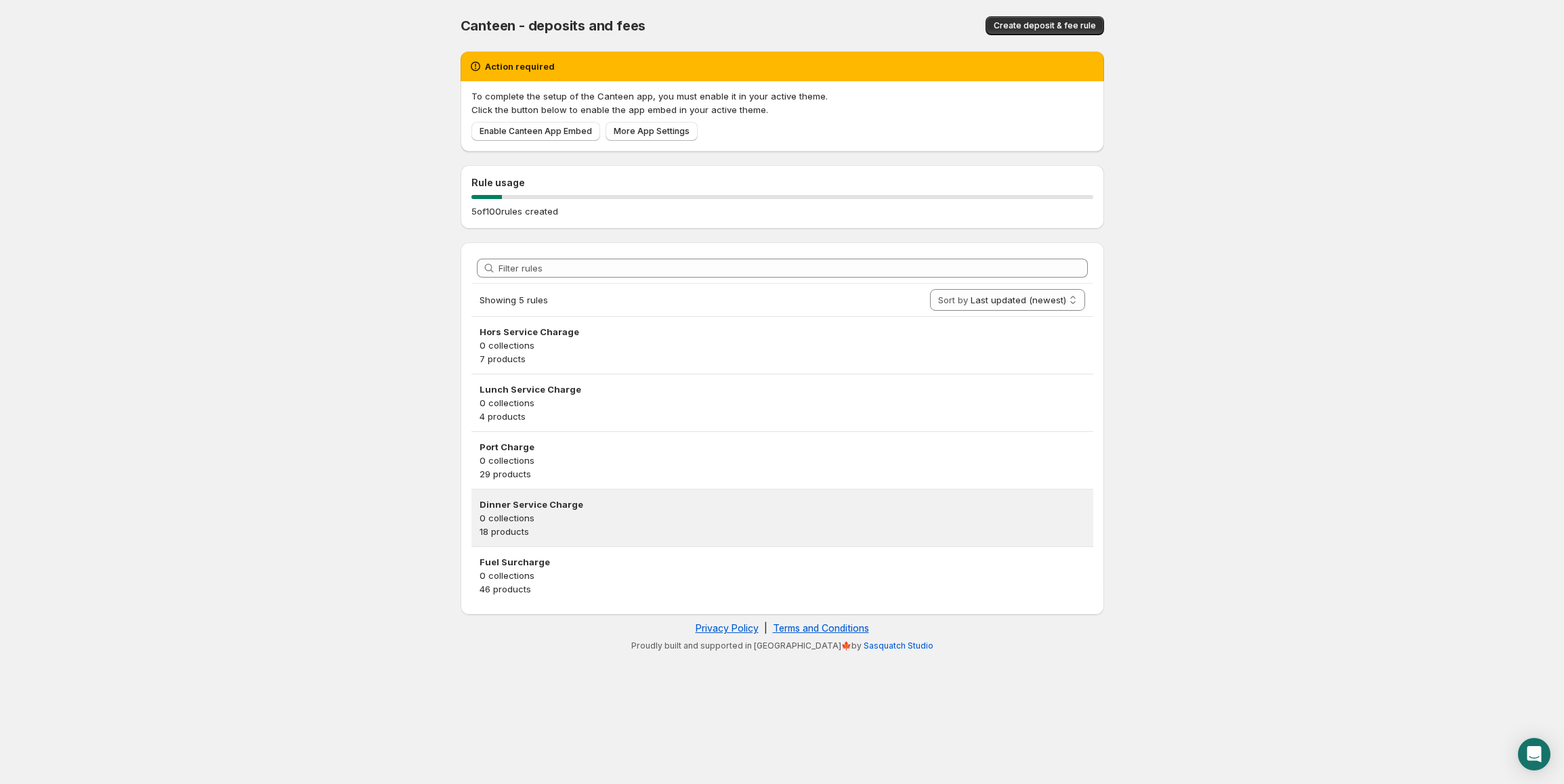
click at [608, 540] on div "Dinner Service Charge 0 collections 18 products" at bounding box center [782, 518] width 622 height 57
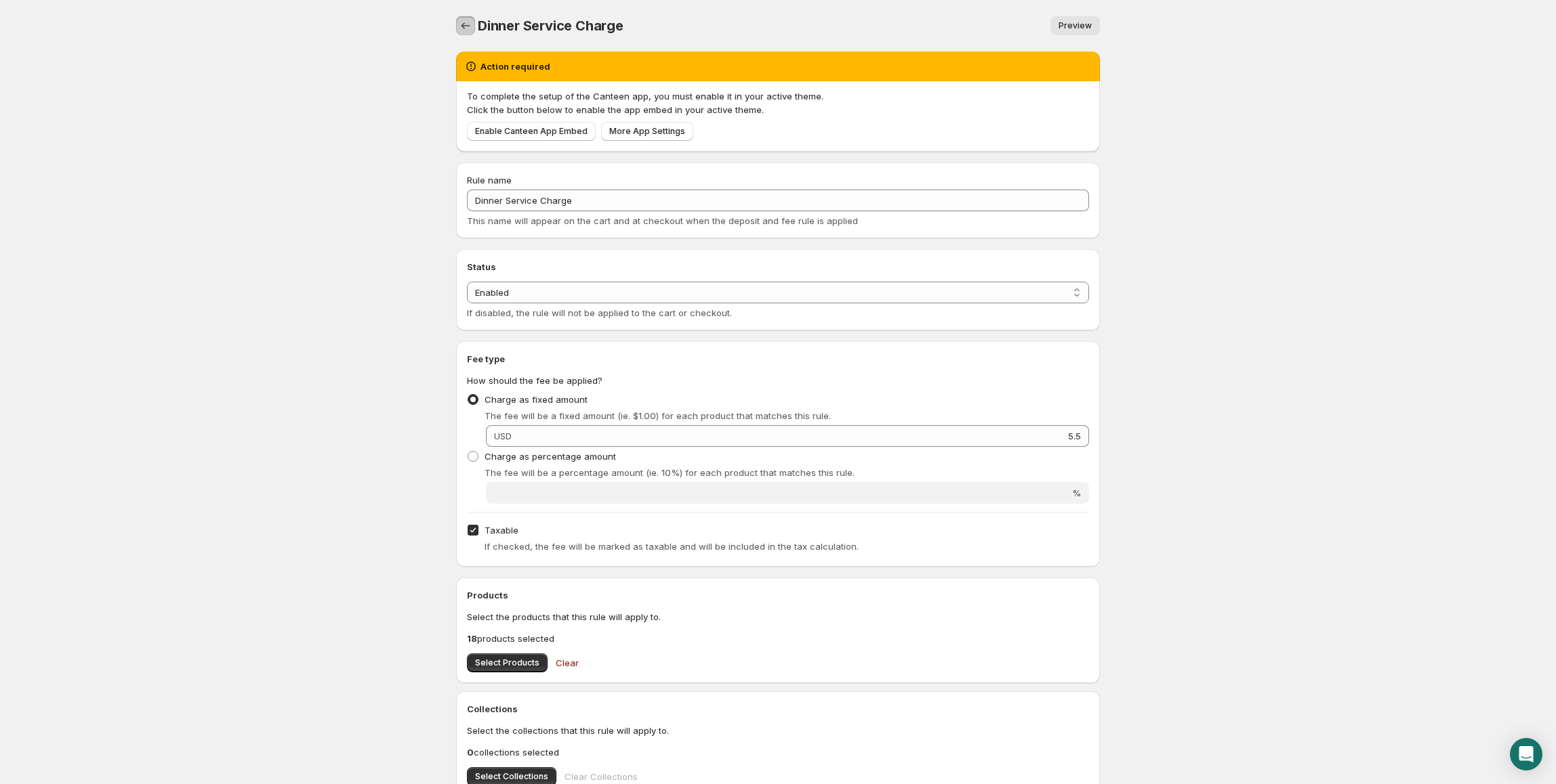
click at [465, 30] on icon "Settings" at bounding box center [465, 25] width 14 height 14
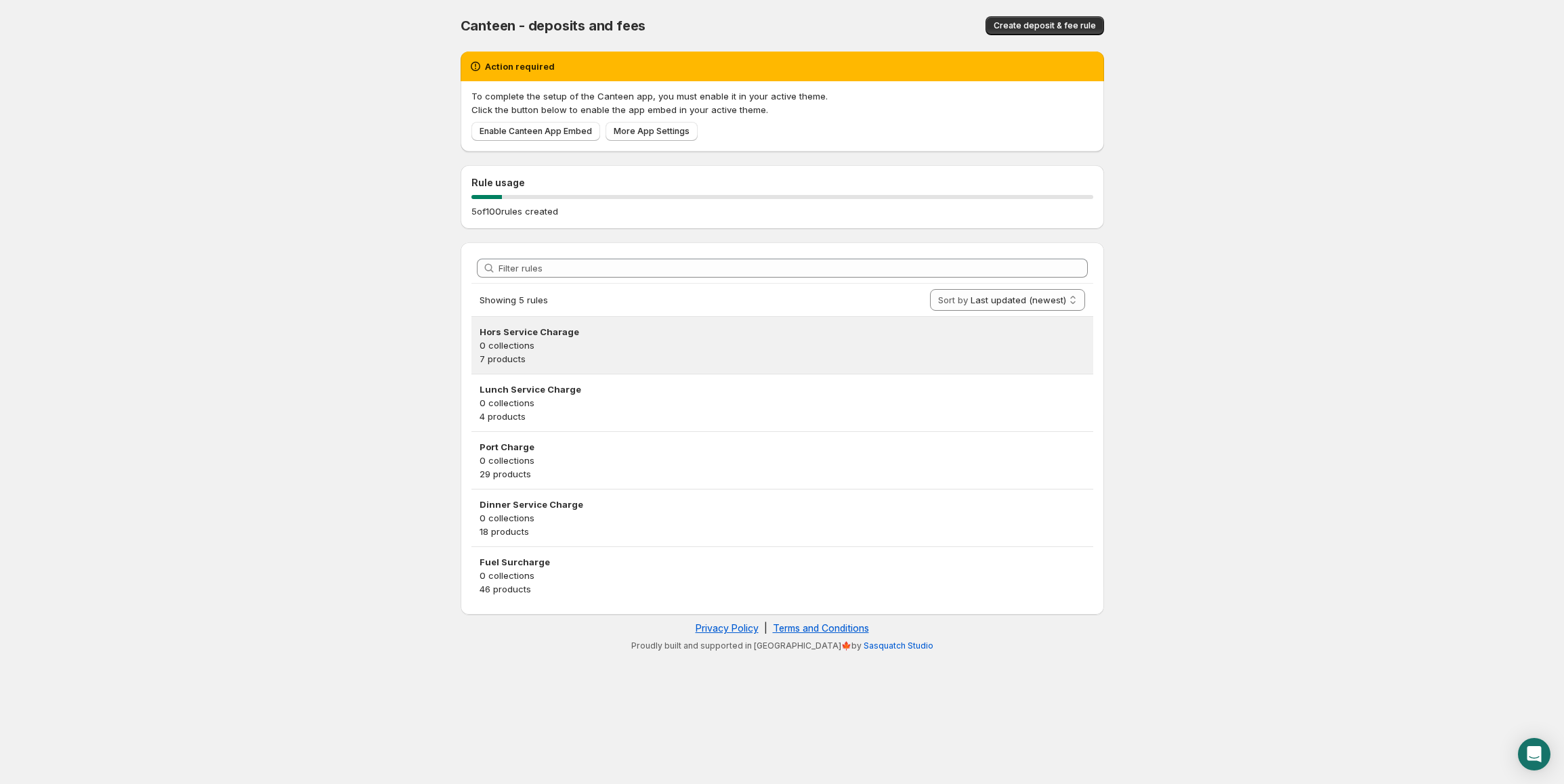
click at [485, 358] on p "7 products" at bounding box center [782, 359] width 606 height 14
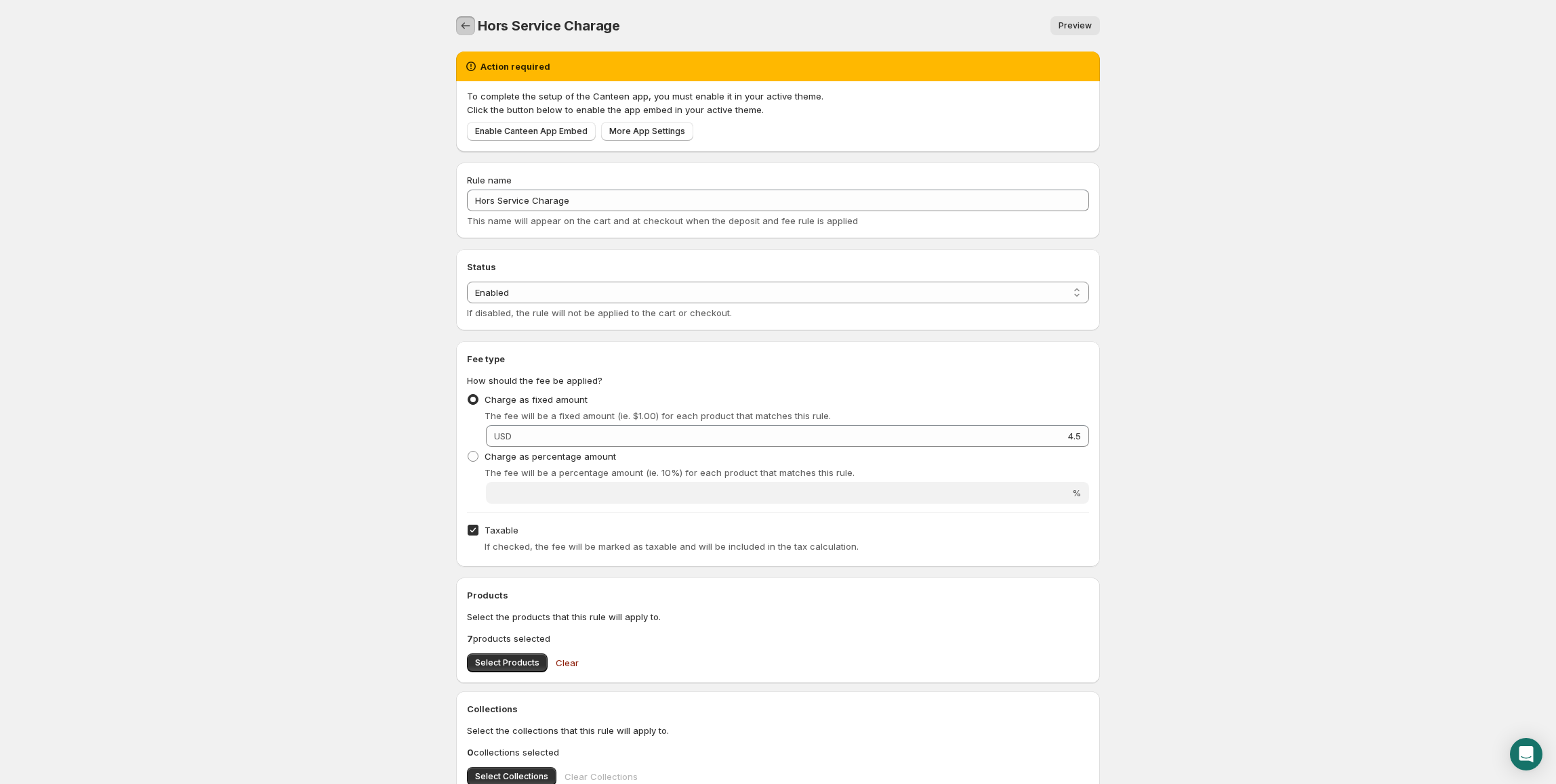
click at [466, 29] on icon "Settings" at bounding box center [465, 25] width 14 height 14
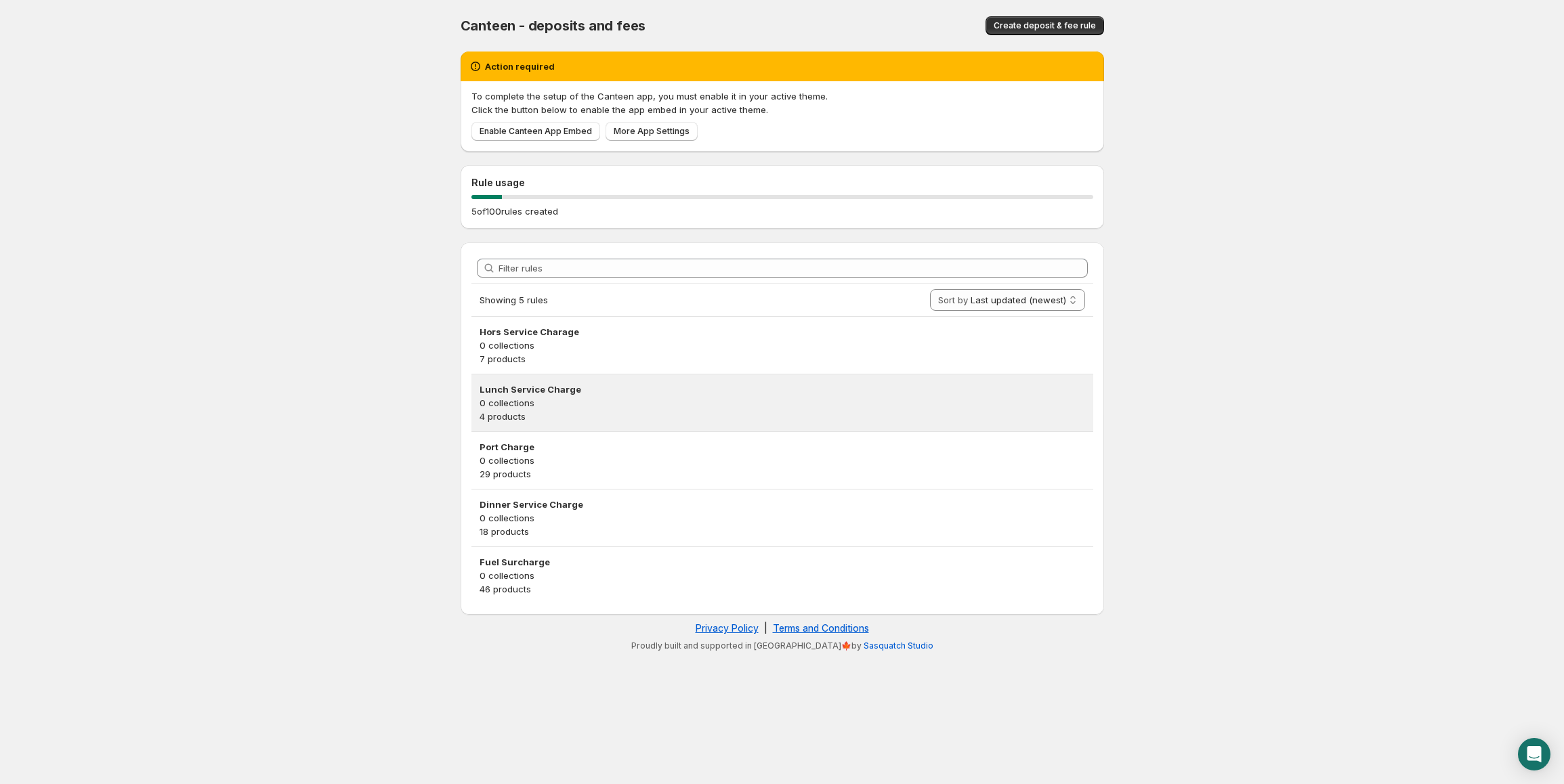
click at [504, 405] on p "0 collections" at bounding box center [782, 403] width 606 height 14
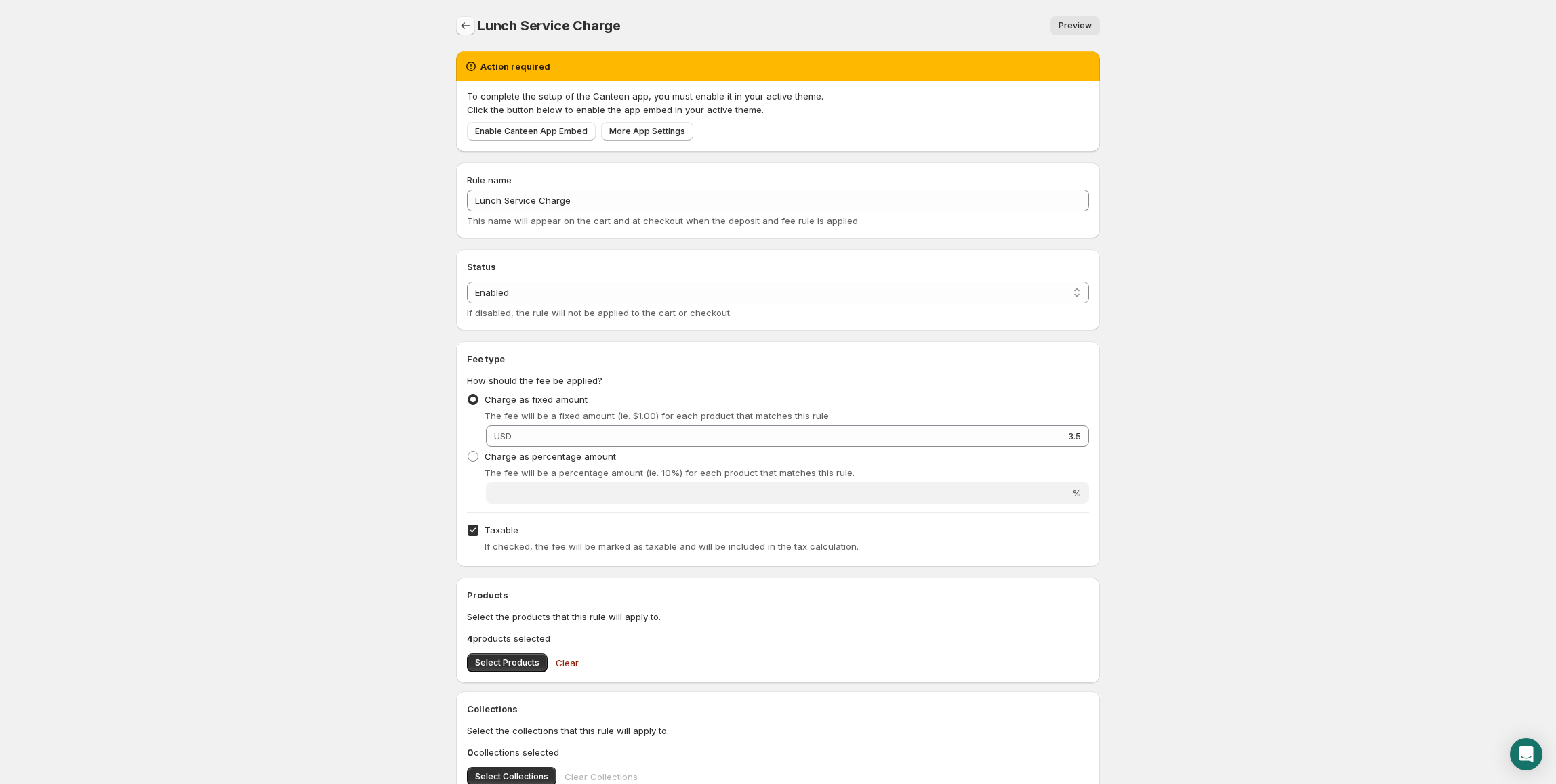
click at [469, 26] on icon "Settings" at bounding box center [465, 25] width 8 height 6
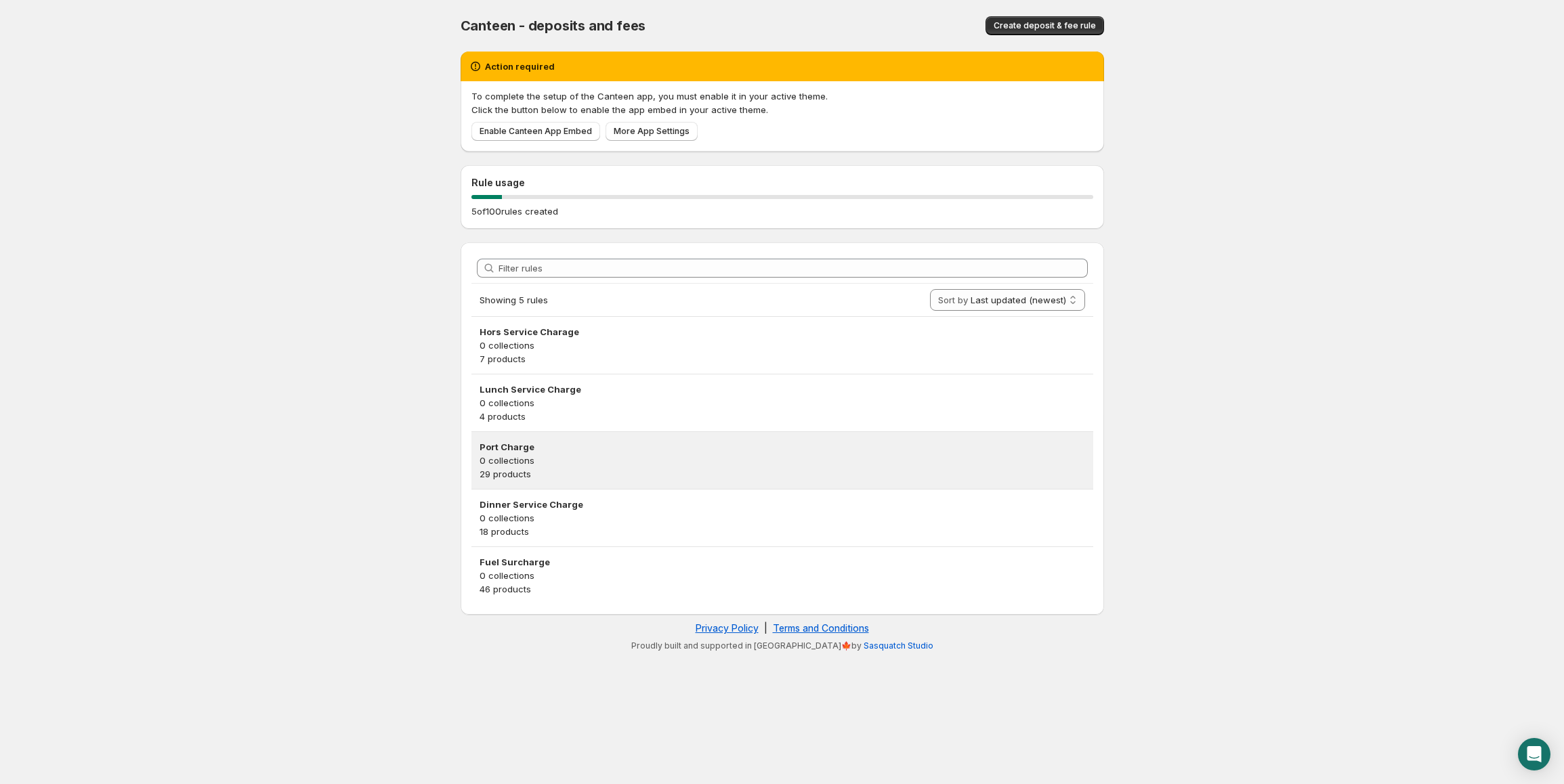
click at [549, 465] on p "0 collections" at bounding box center [782, 460] width 606 height 14
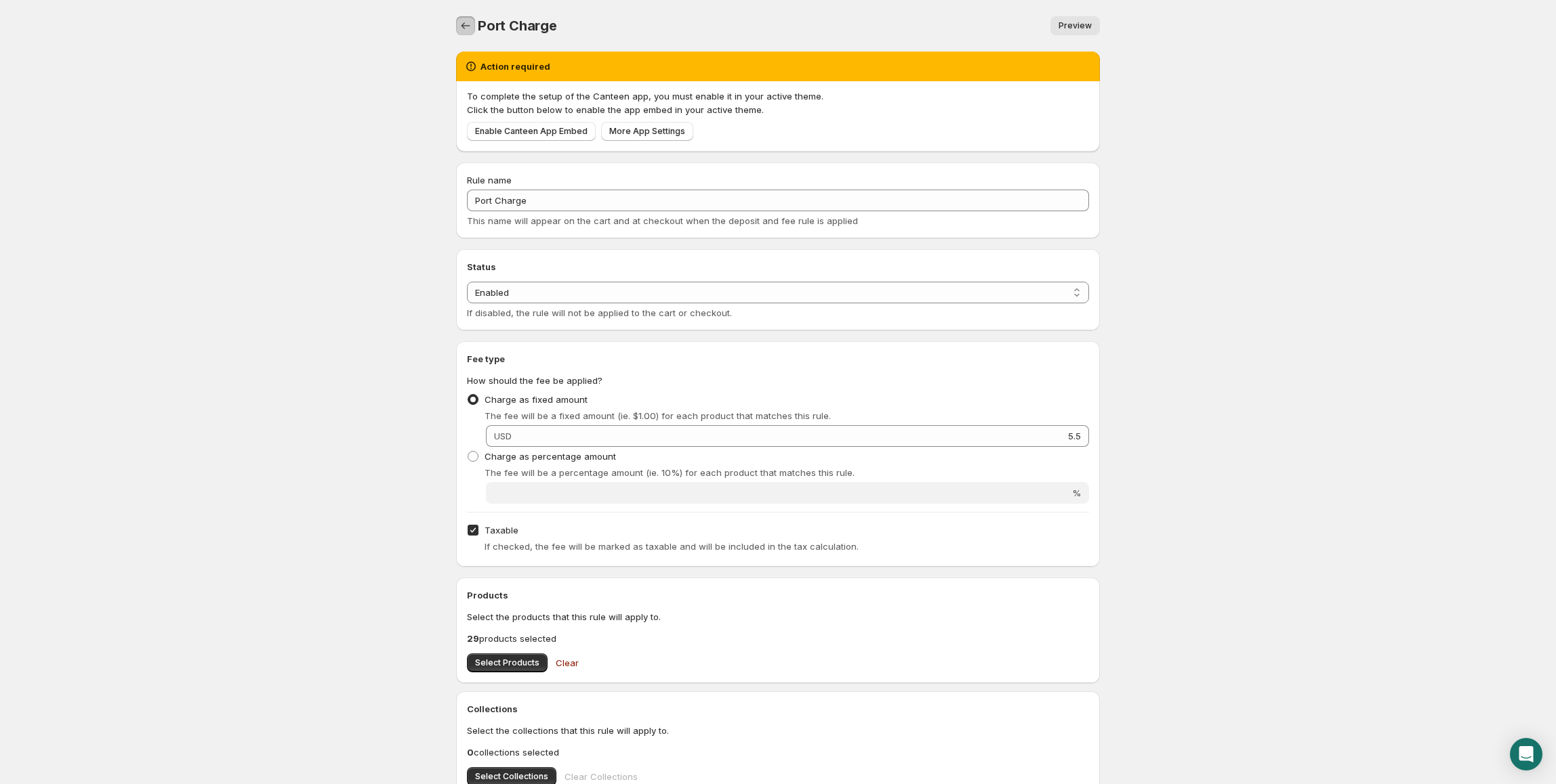
click at [468, 31] on icon "Settings" at bounding box center [465, 25] width 14 height 14
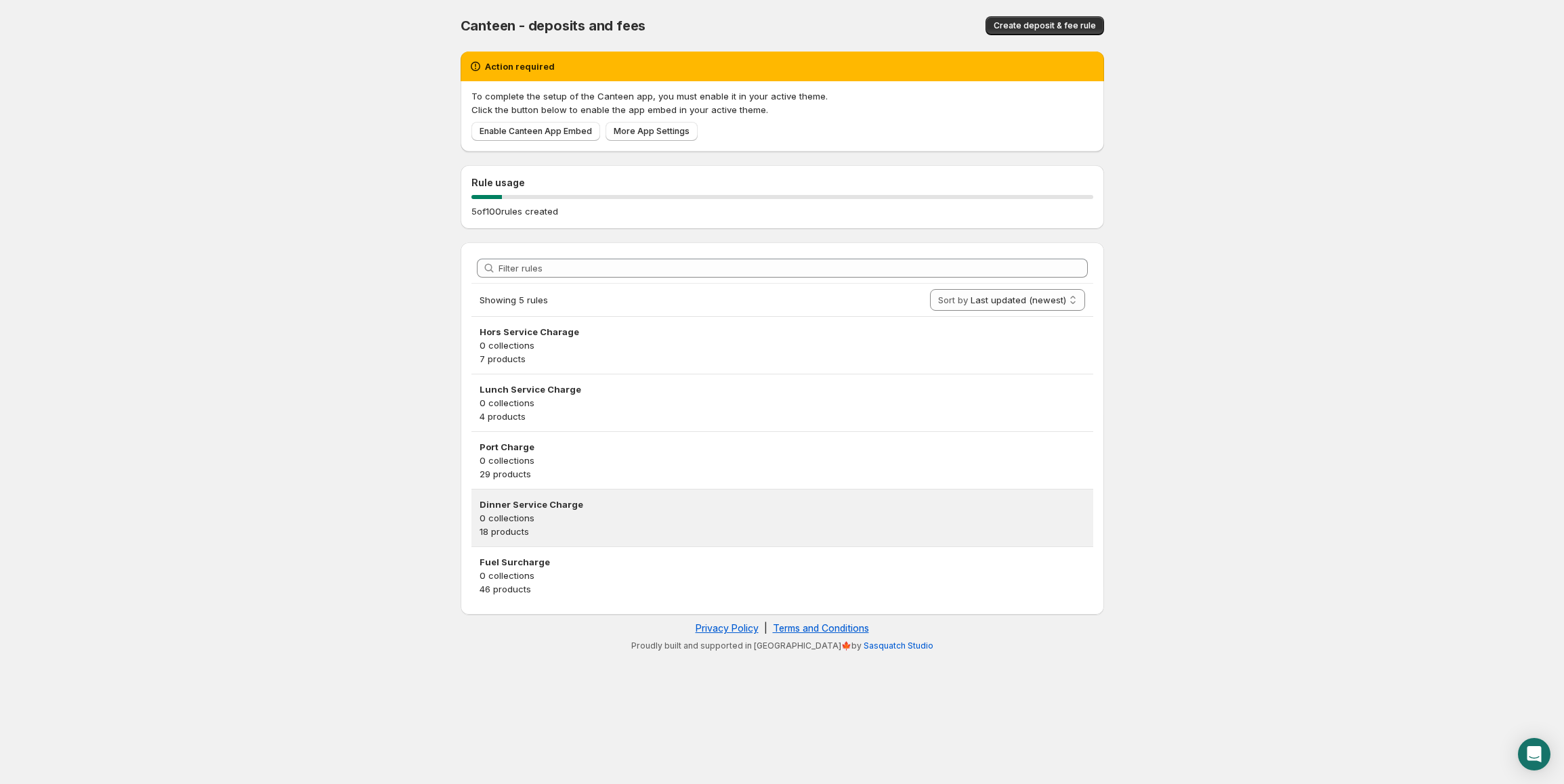
click at [503, 522] on p "0 collections" at bounding box center [782, 518] width 606 height 14
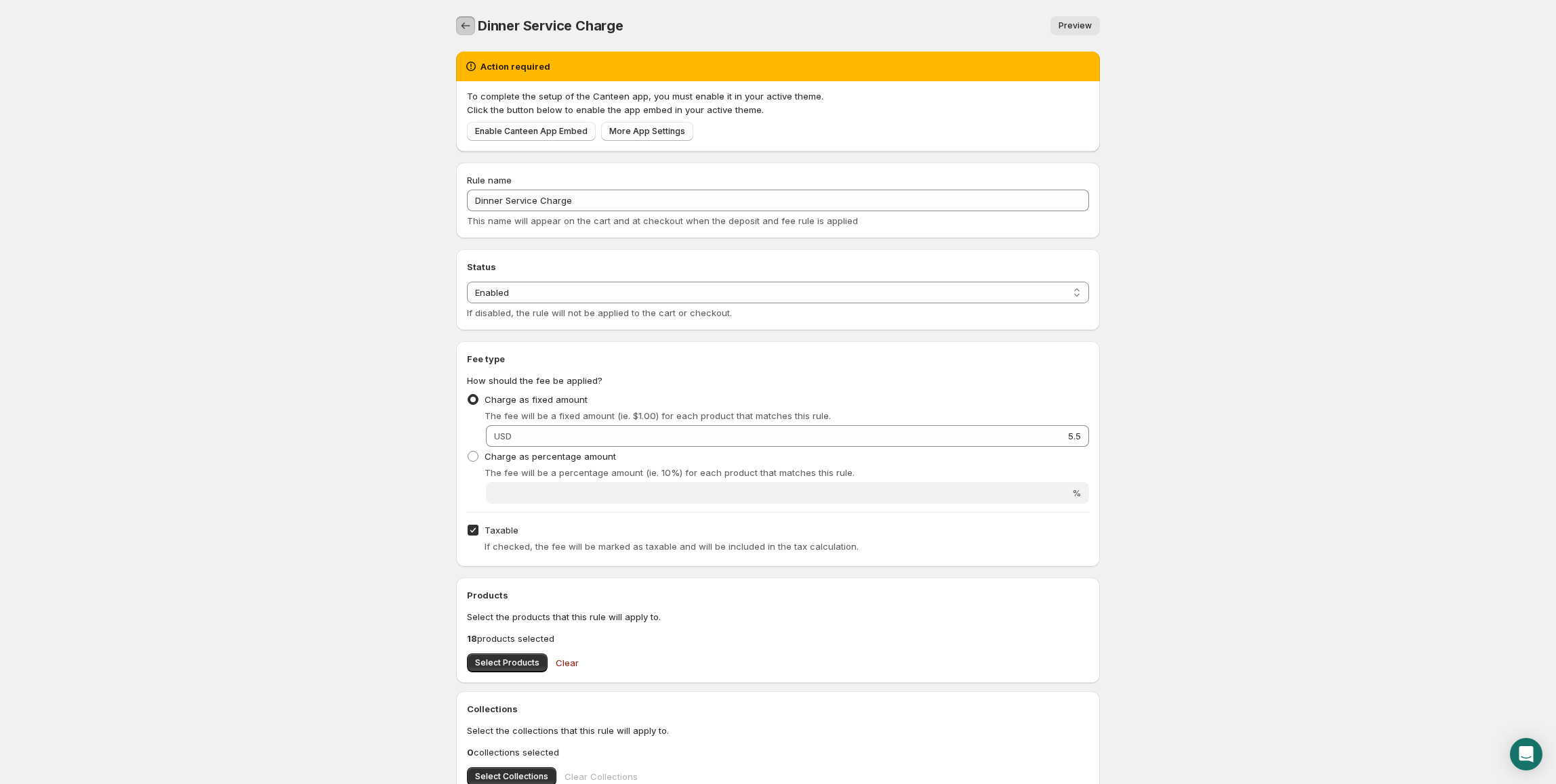
click at [463, 31] on icon "Settings" at bounding box center [465, 25] width 14 height 14
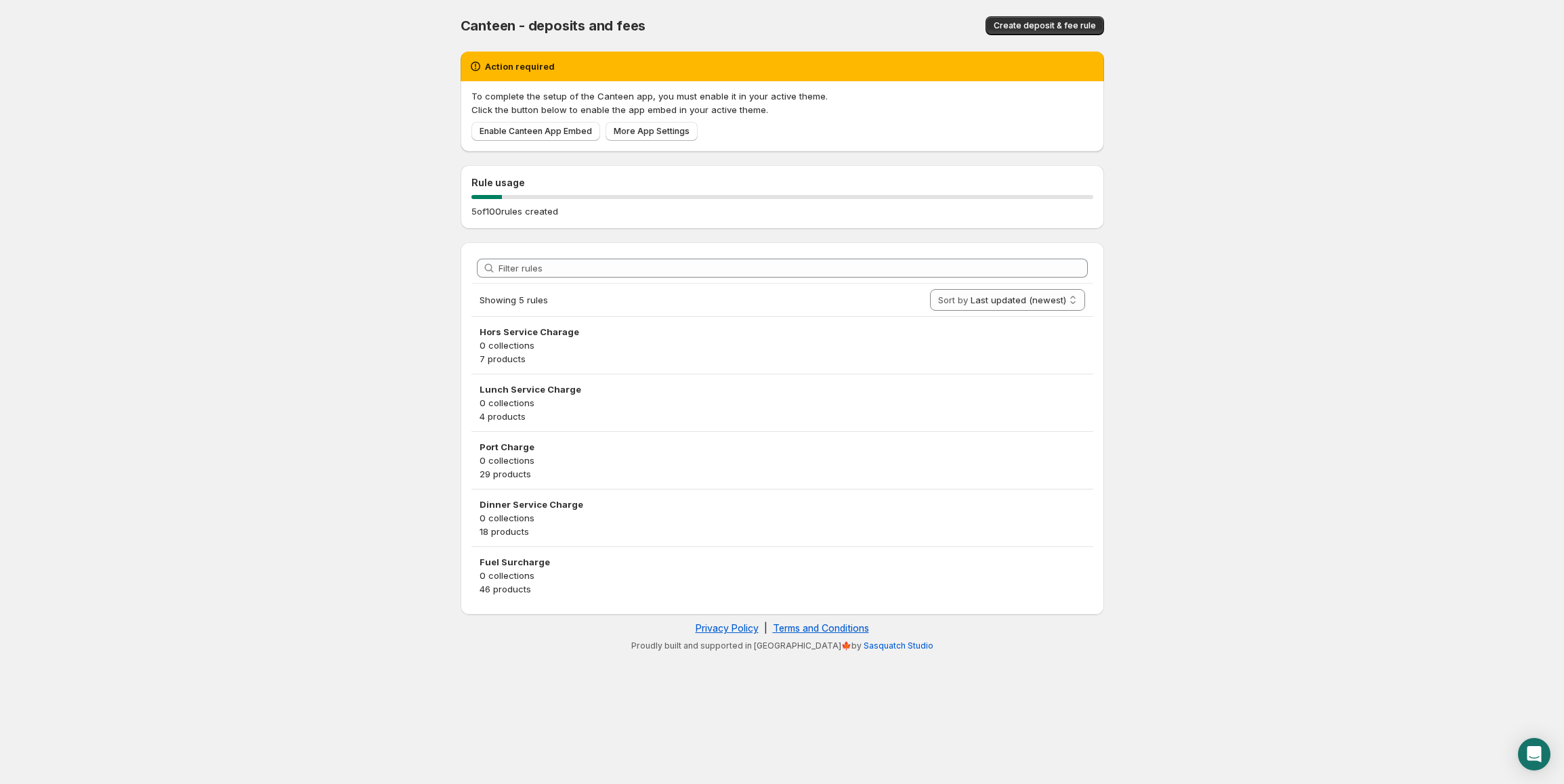
click at [522, 562] on h3 "Fuel Surcharge" at bounding box center [782, 562] width 606 height 14
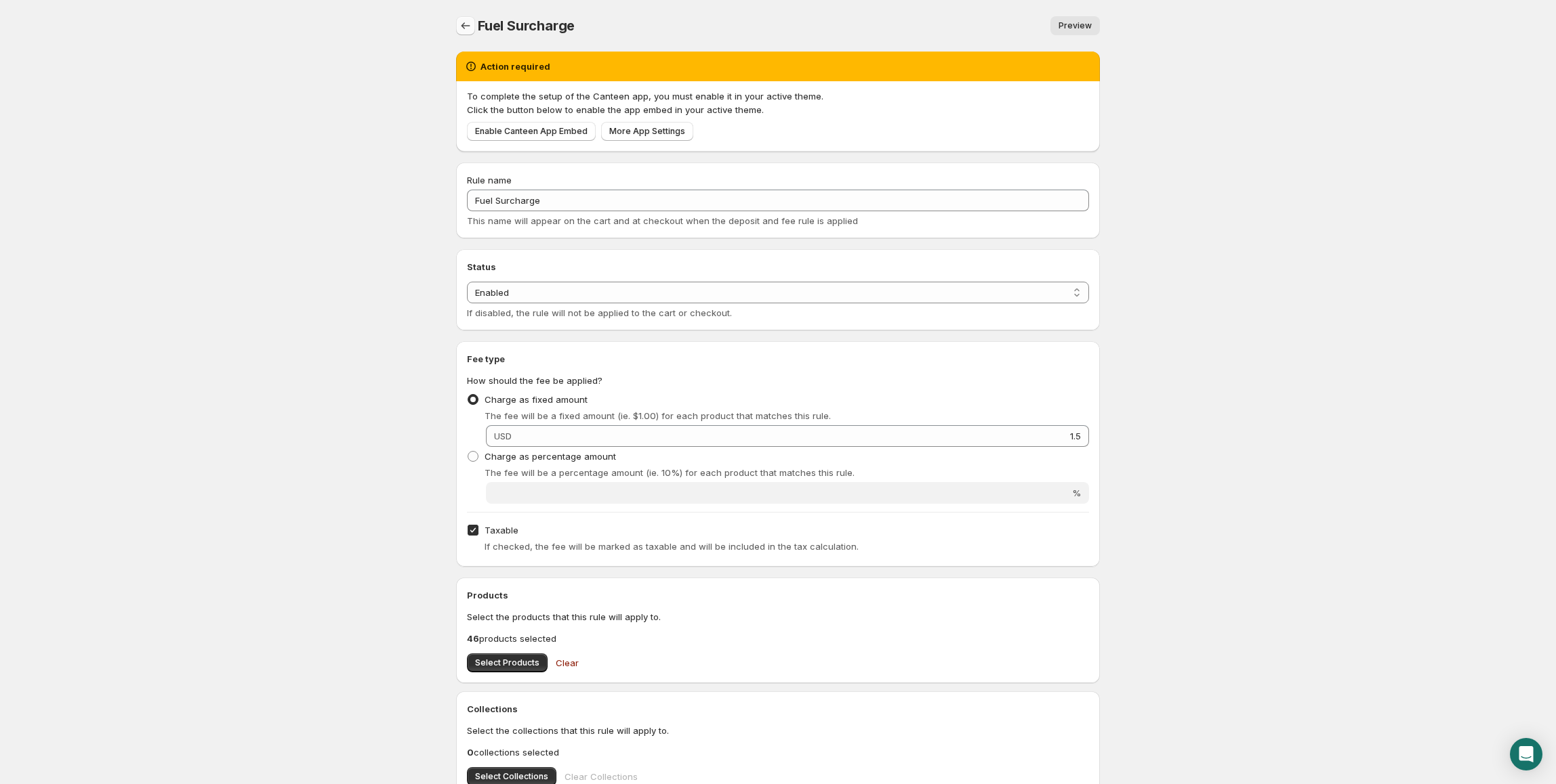
click at [474, 22] on button "Settings" at bounding box center [465, 26] width 19 height 19
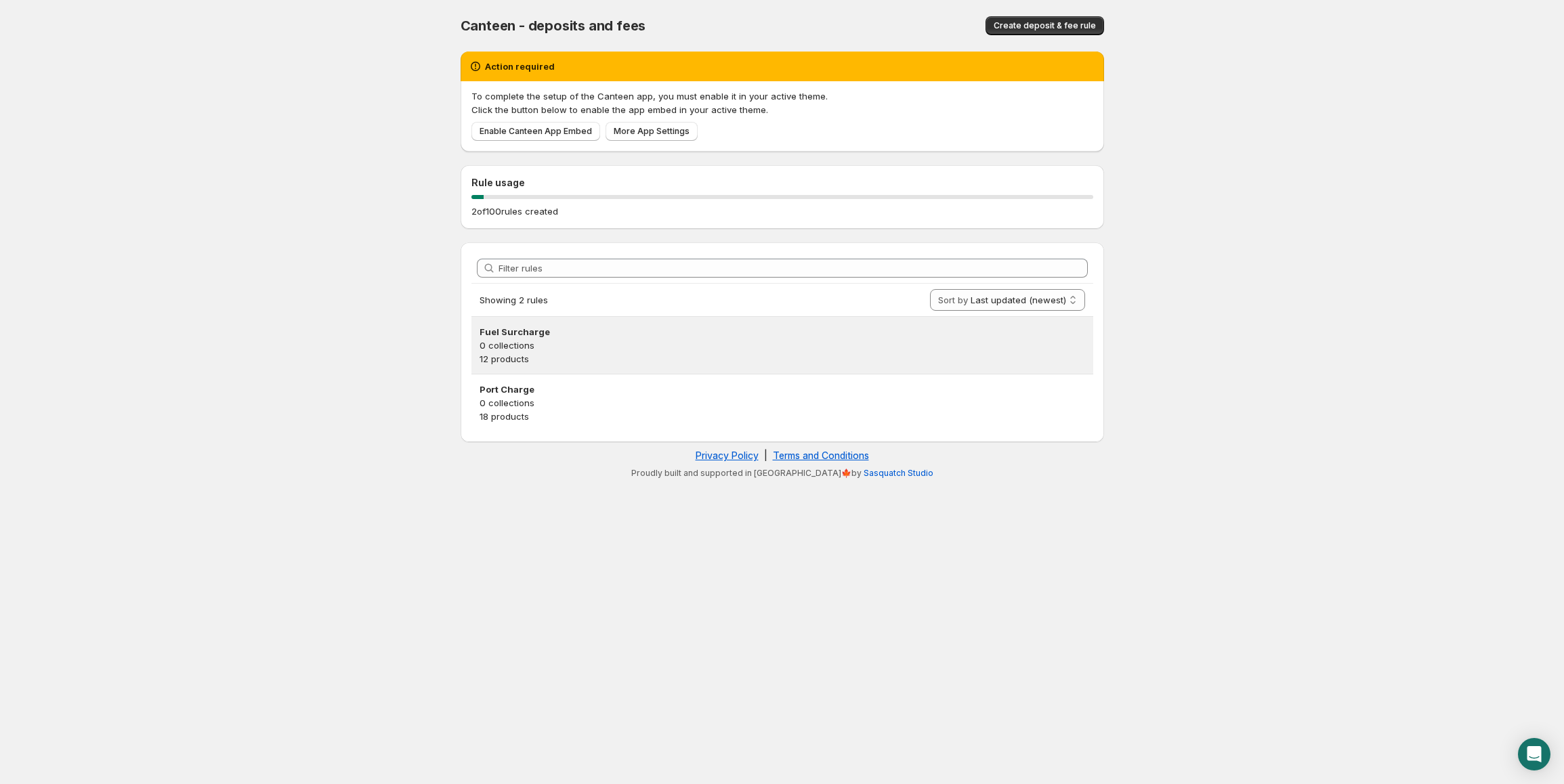
click at [766, 351] on p "0 collections" at bounding box center [782, 345] width 606 height 14
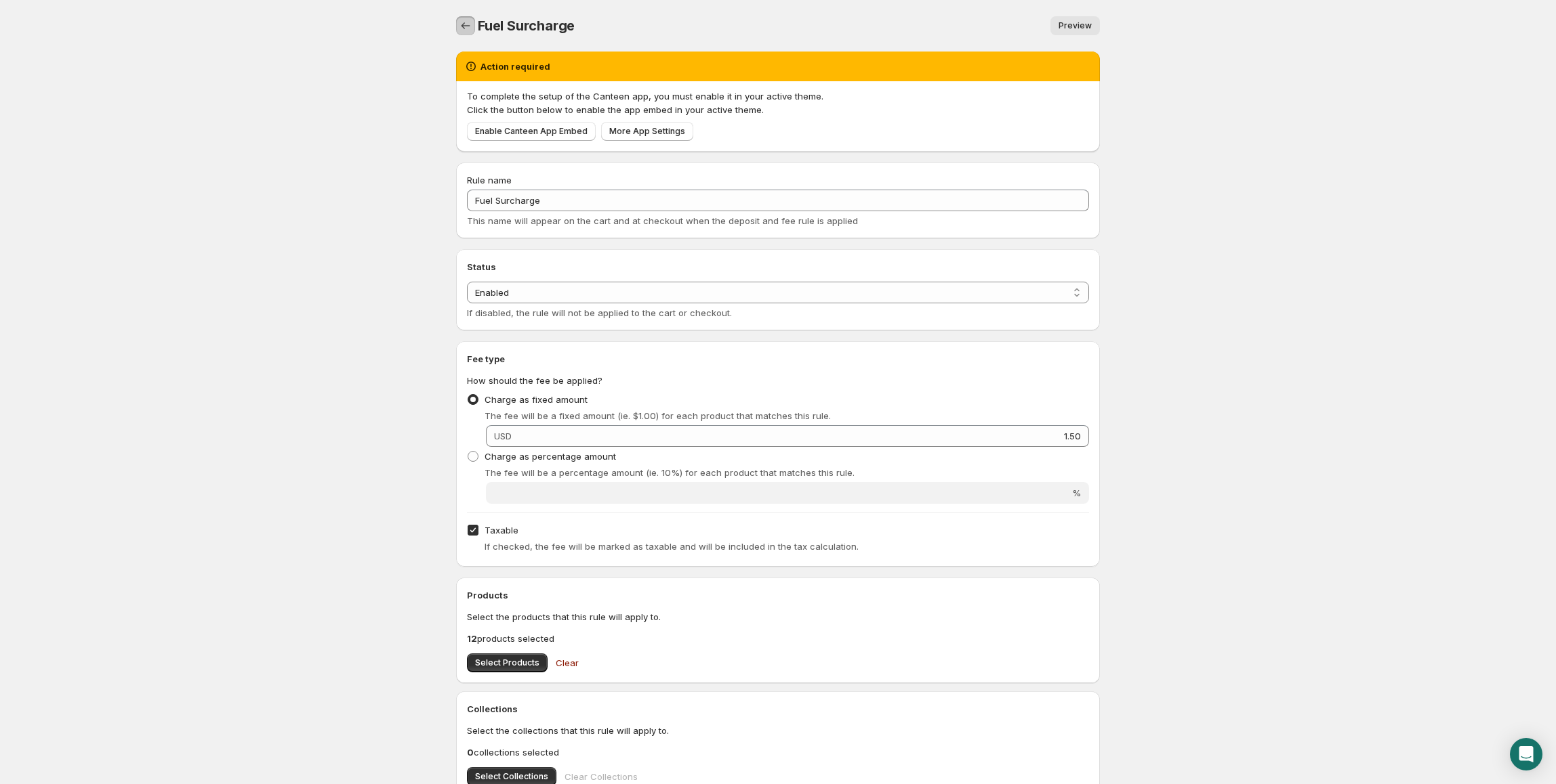
click at [471, 28] on icon "Settings" at bounding box center [465, 25] width 14 height 14
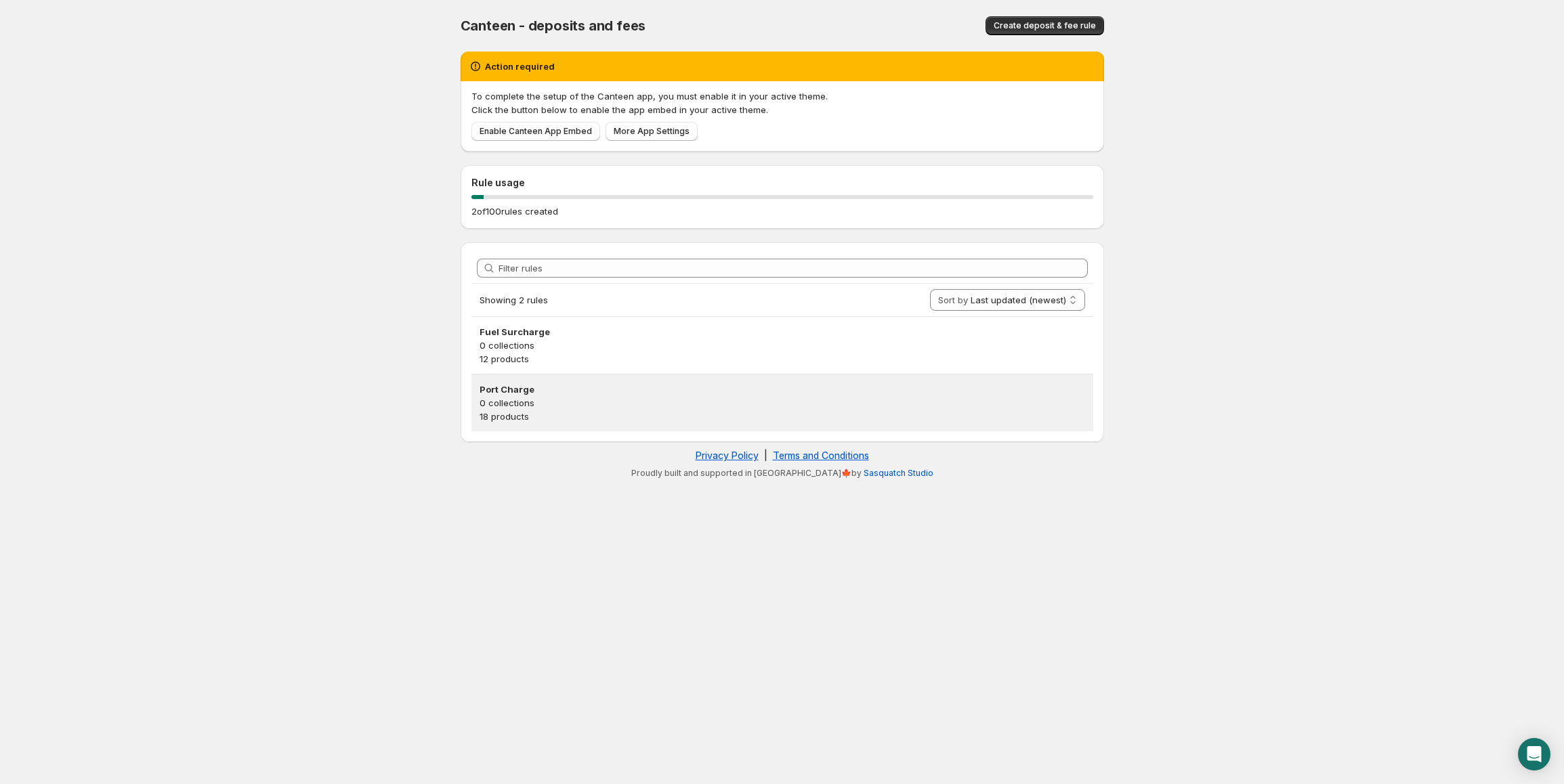
click at [530, 415] on p "18 products" at bounding box center [782, 417] width 606 height 14
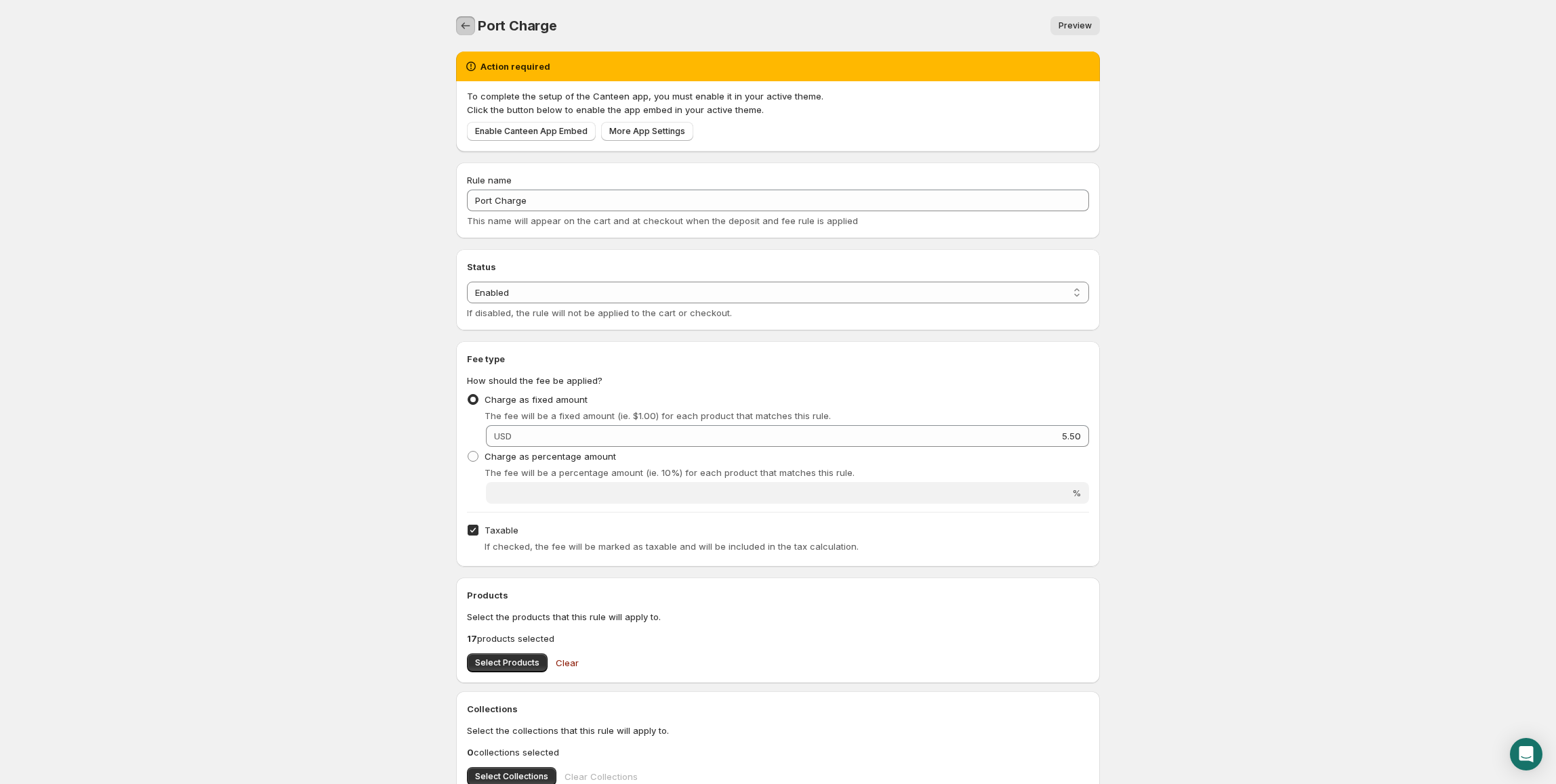
click at [468, 27] on icon "Settings" at bounding box center [465, 25] width 14 height 14
